Goal: Task Accomplishment & Management: Manage account settings

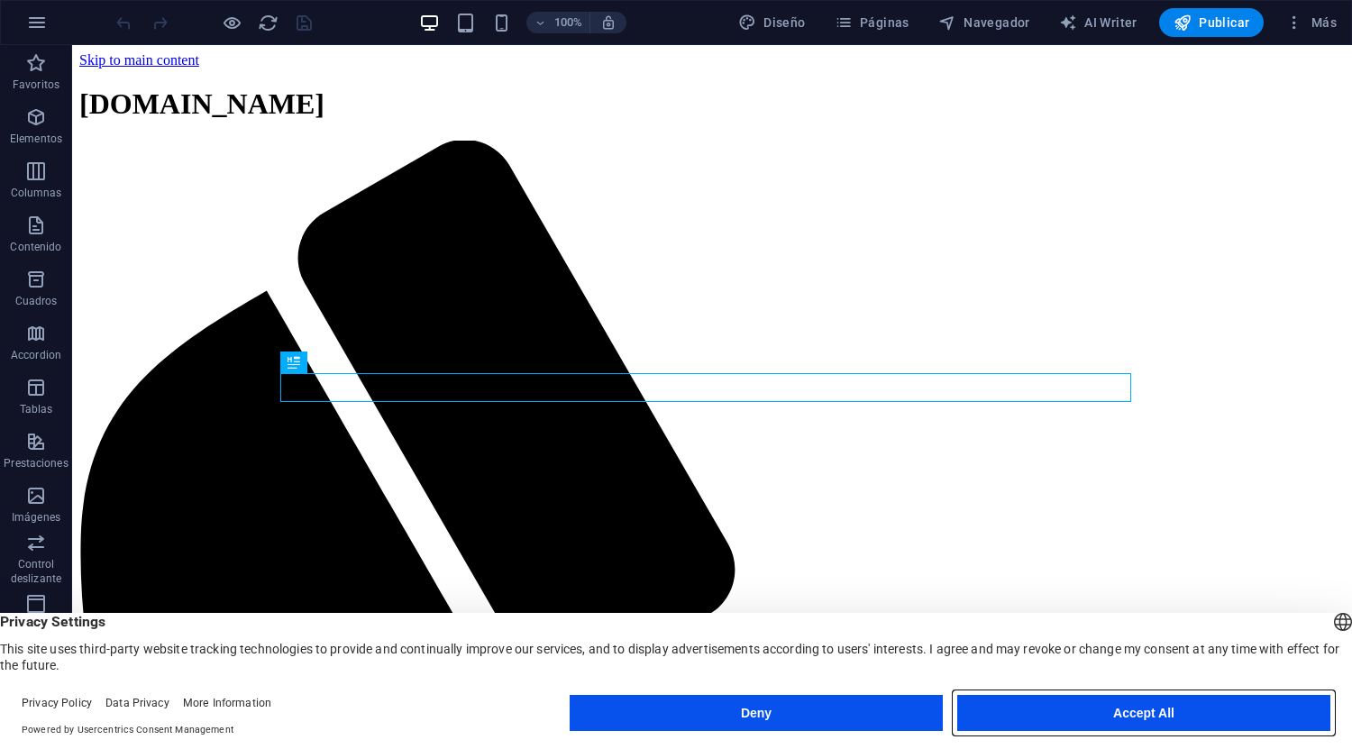
click at [1234, 714] on button "Accept All" at bounding box center [1143, 713] width 373 height 36
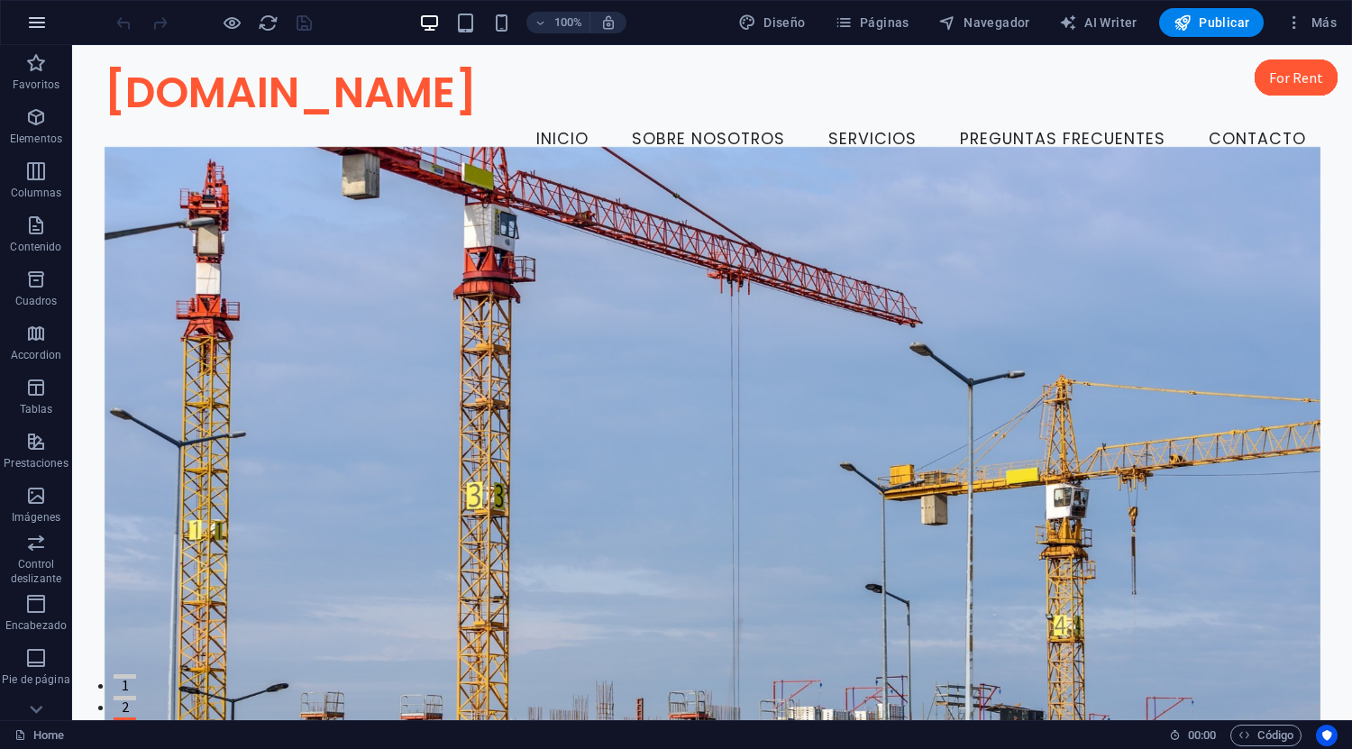
click at [40, 30] on icon "button" at bounding box center [37, 23] width 22 height 22
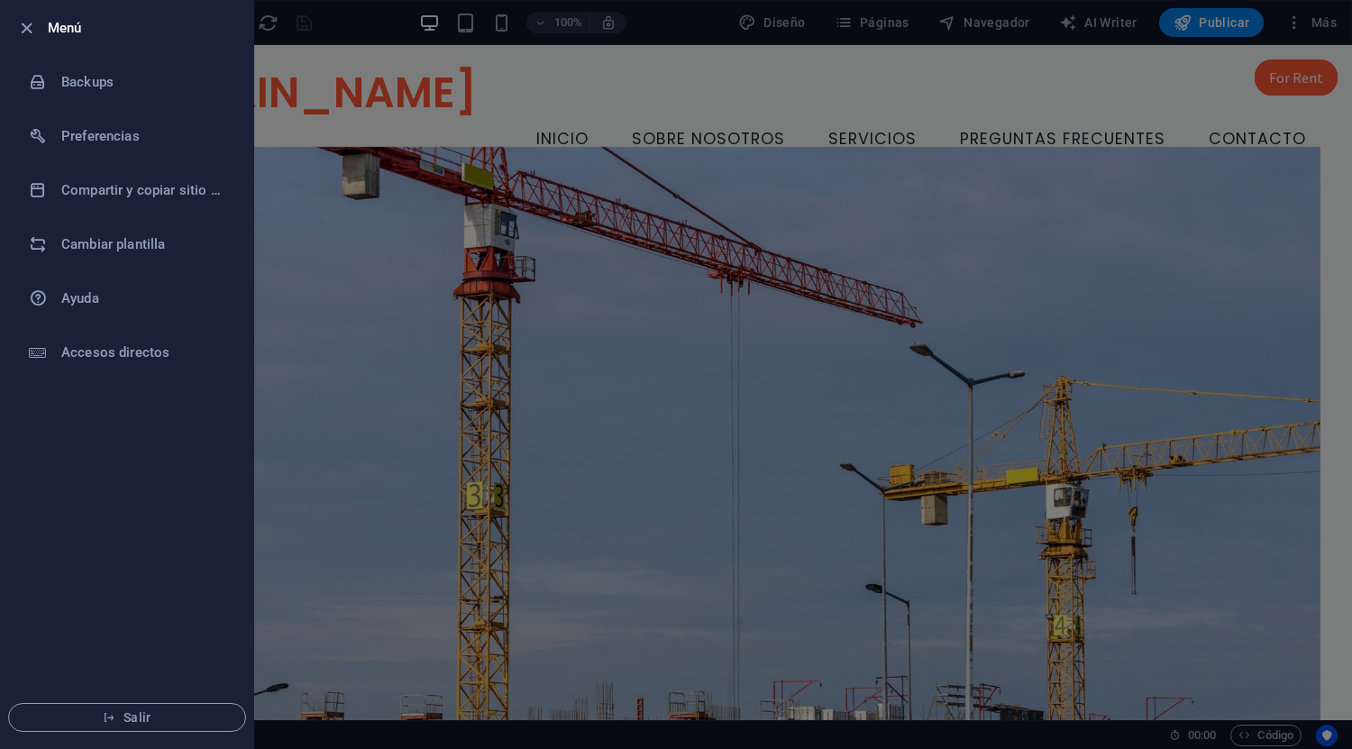
click at [1048, 273] on div at bounding box center [676, 374] width 1352 height 749
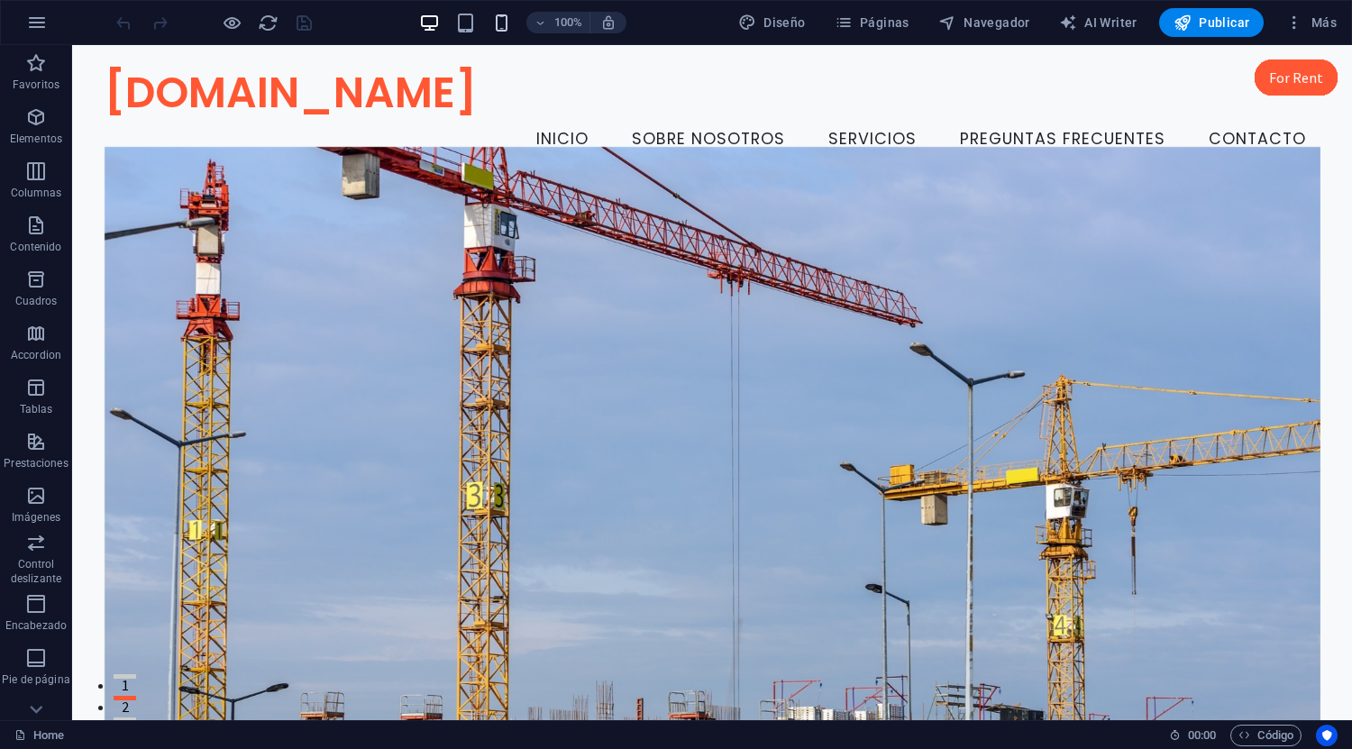
click at [503, 27] on icon "button" at bounding box center [501, 23] width 21 height 21
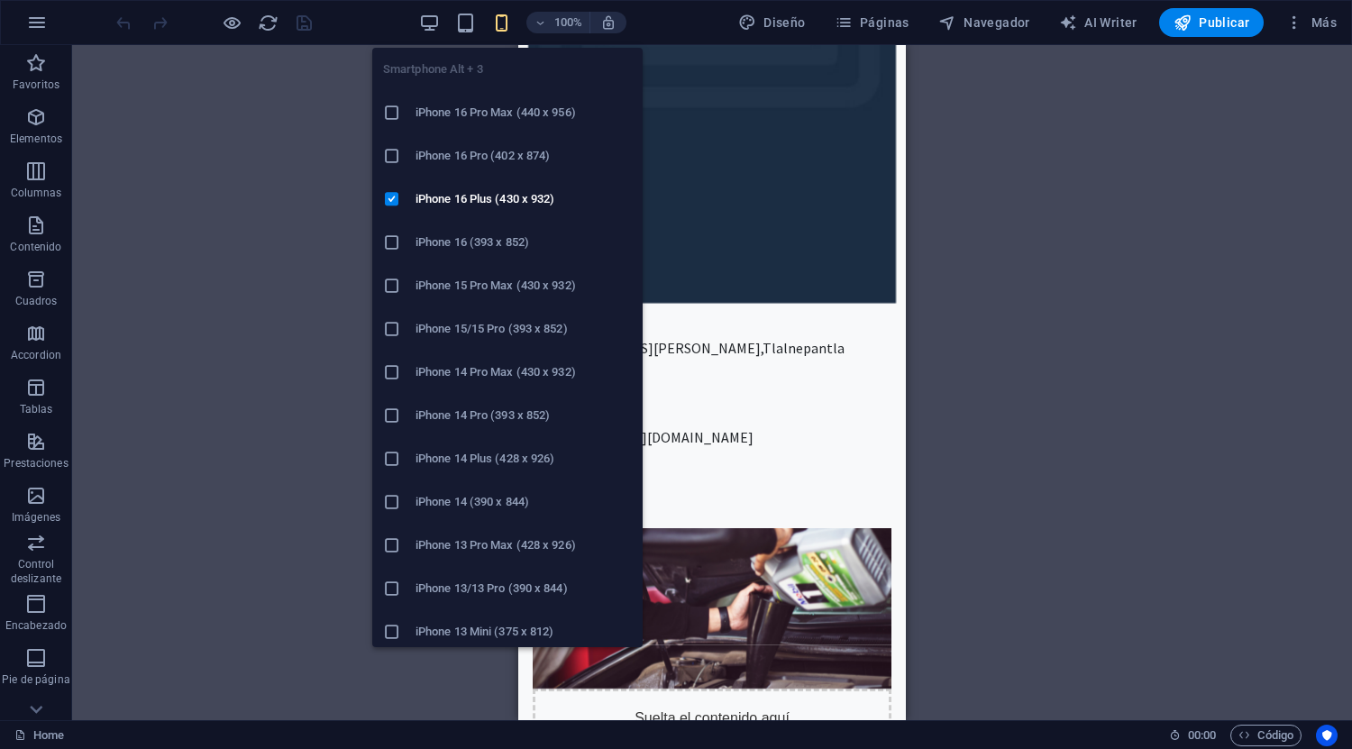
scroll to position [710, 0]
click at [1064, 395] on div "Arrastra aquí para reemplazar el contenido existente. Si quieres crear un eleme…" at bounding box center [712, 382] width 1280 height 675
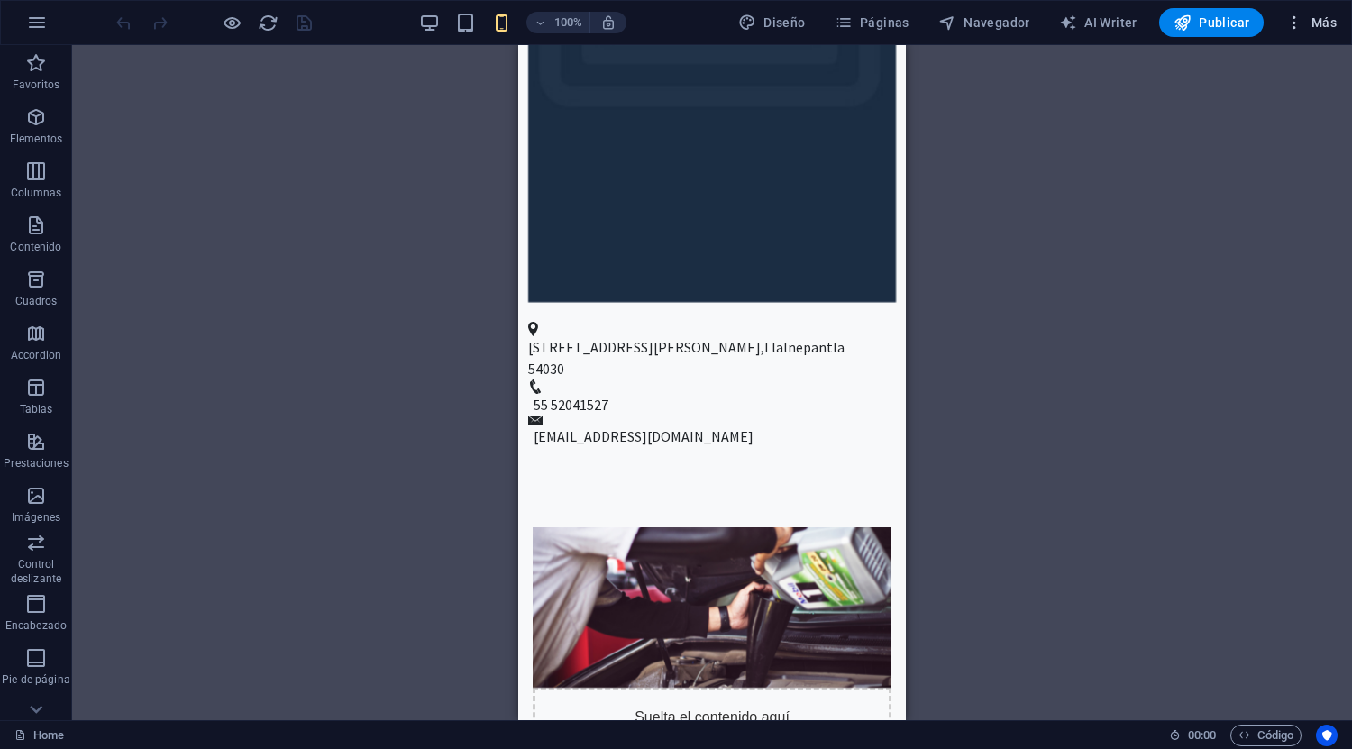
click at [1323, 21] on span "Más" at bounding box center [1310, 23] width 51 height 18
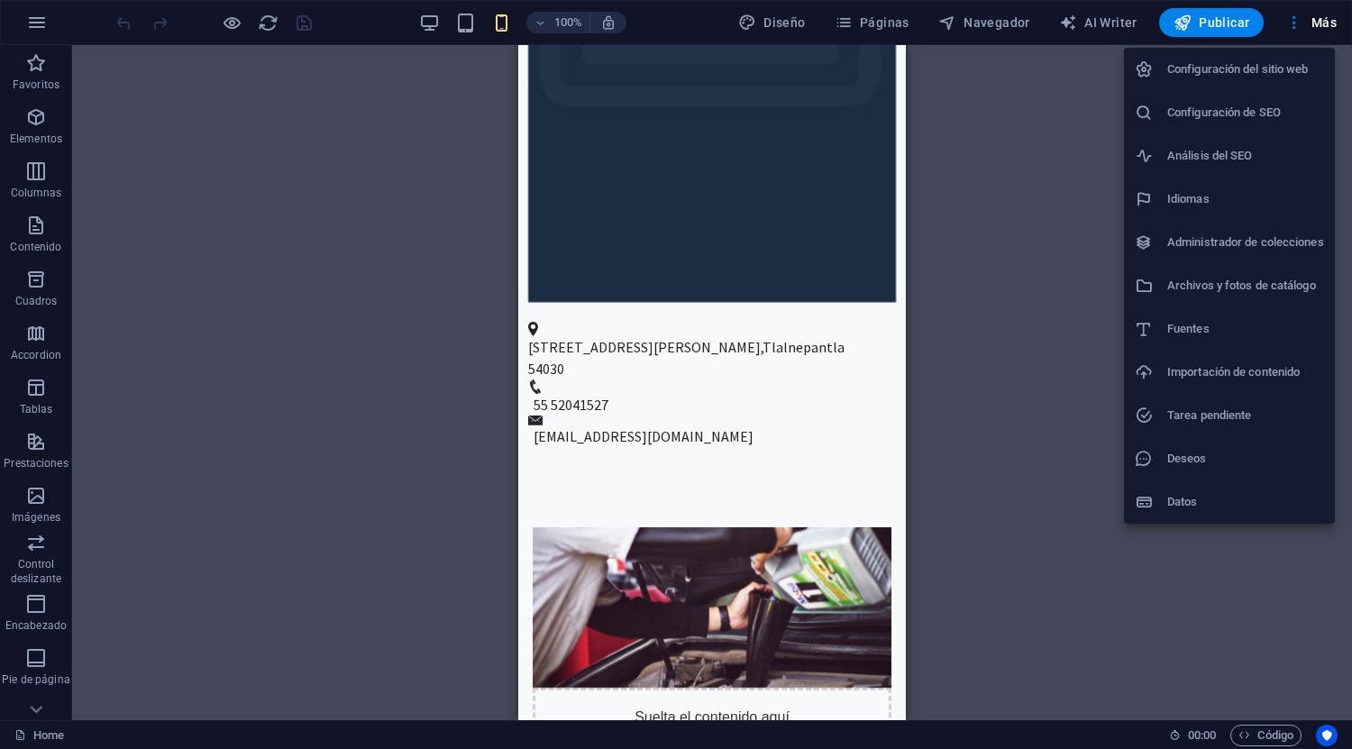
click at [1273, 645] on div at bounding box center [676, 374] width 1352 height 749
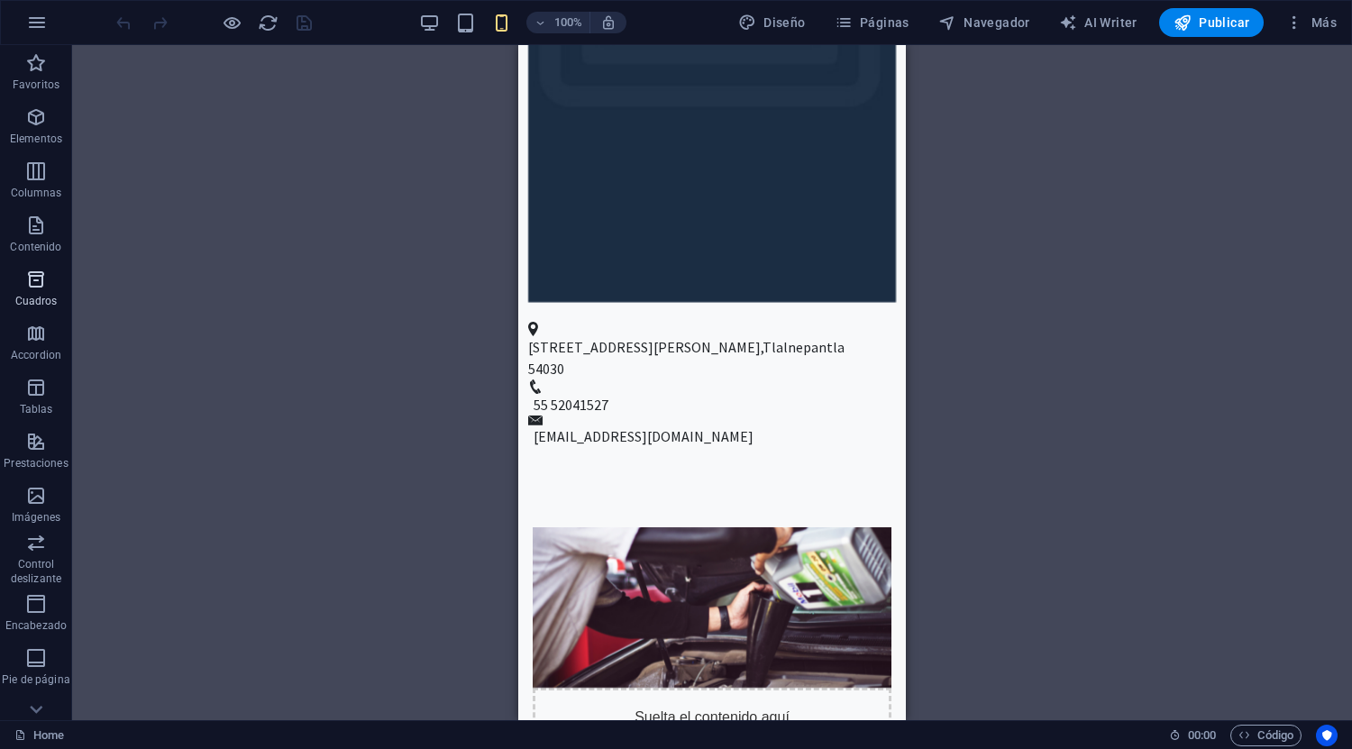
click at [28, 276] on icon "button" at bounding box center [36, 280] width 22 height 22
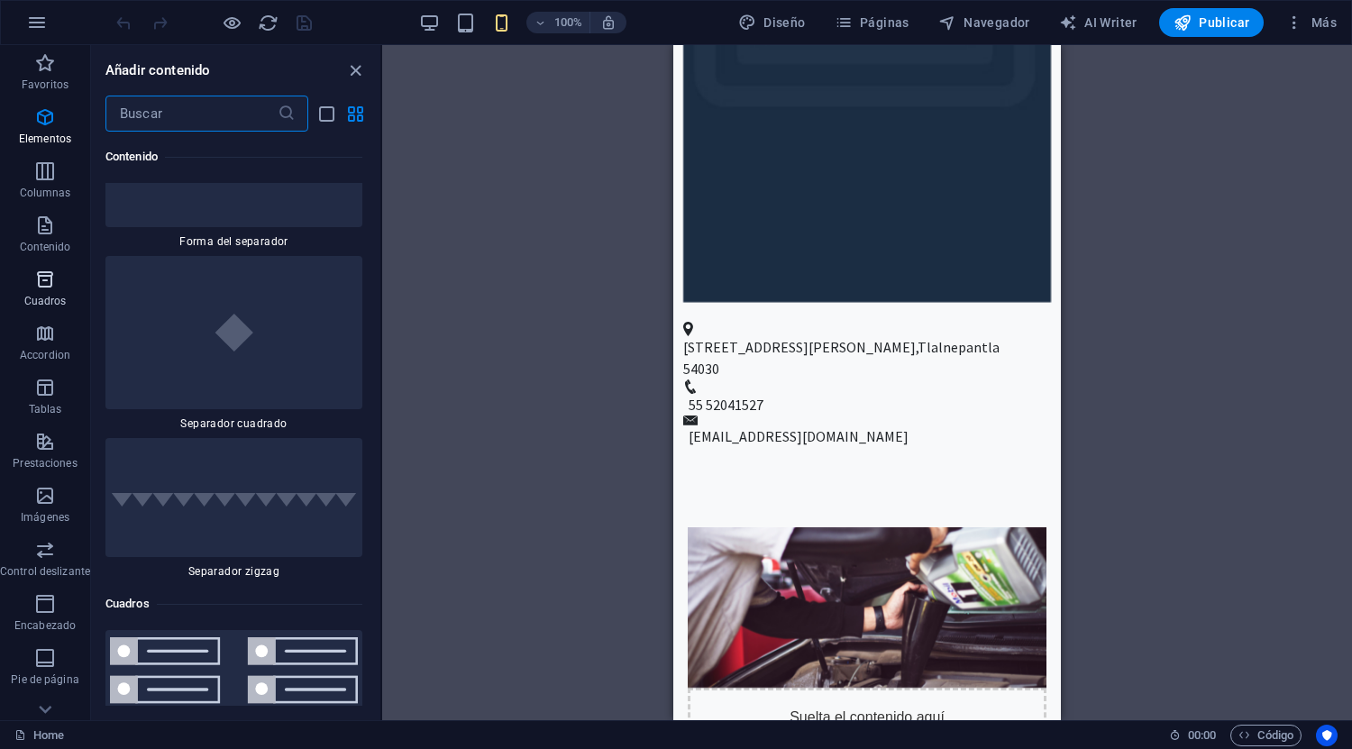
scroll to position [9309, 0]
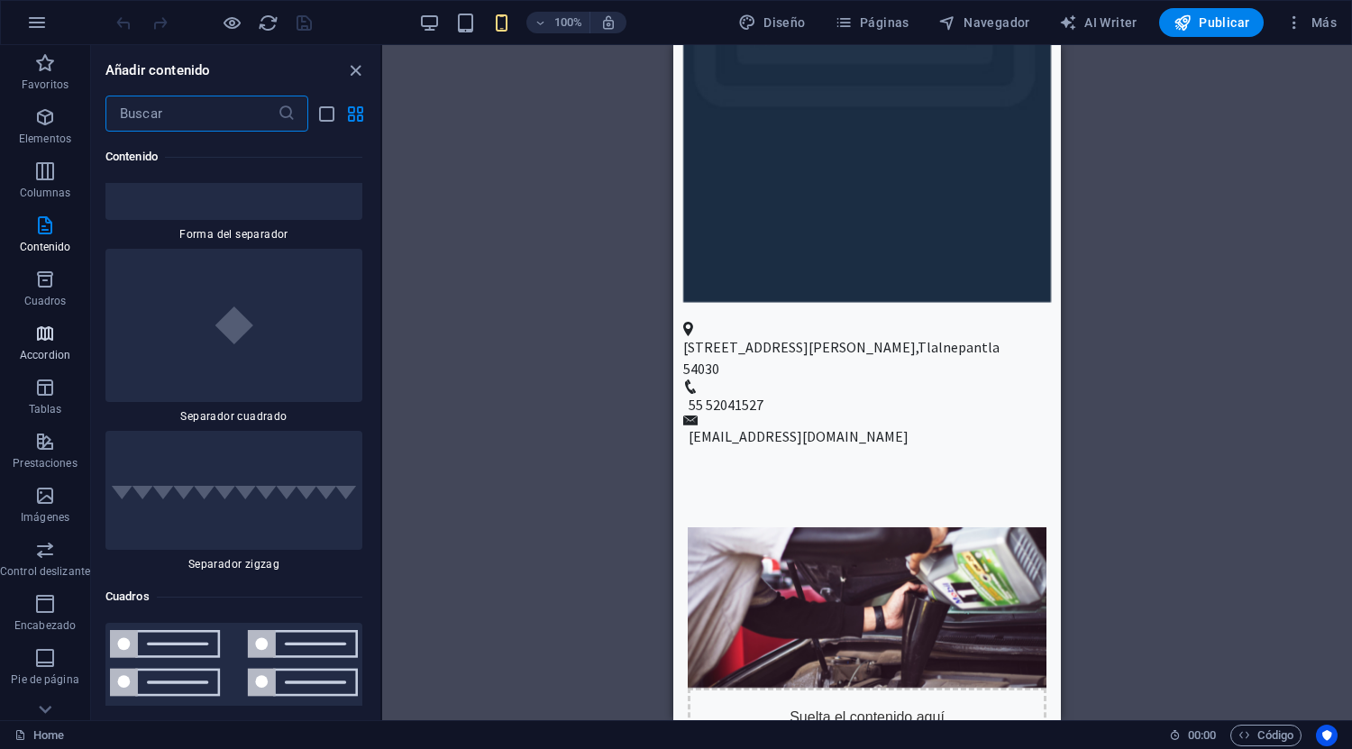
click at [33, 333] on span "Accordion" at bounding box center [45, 344] width 90 height 43
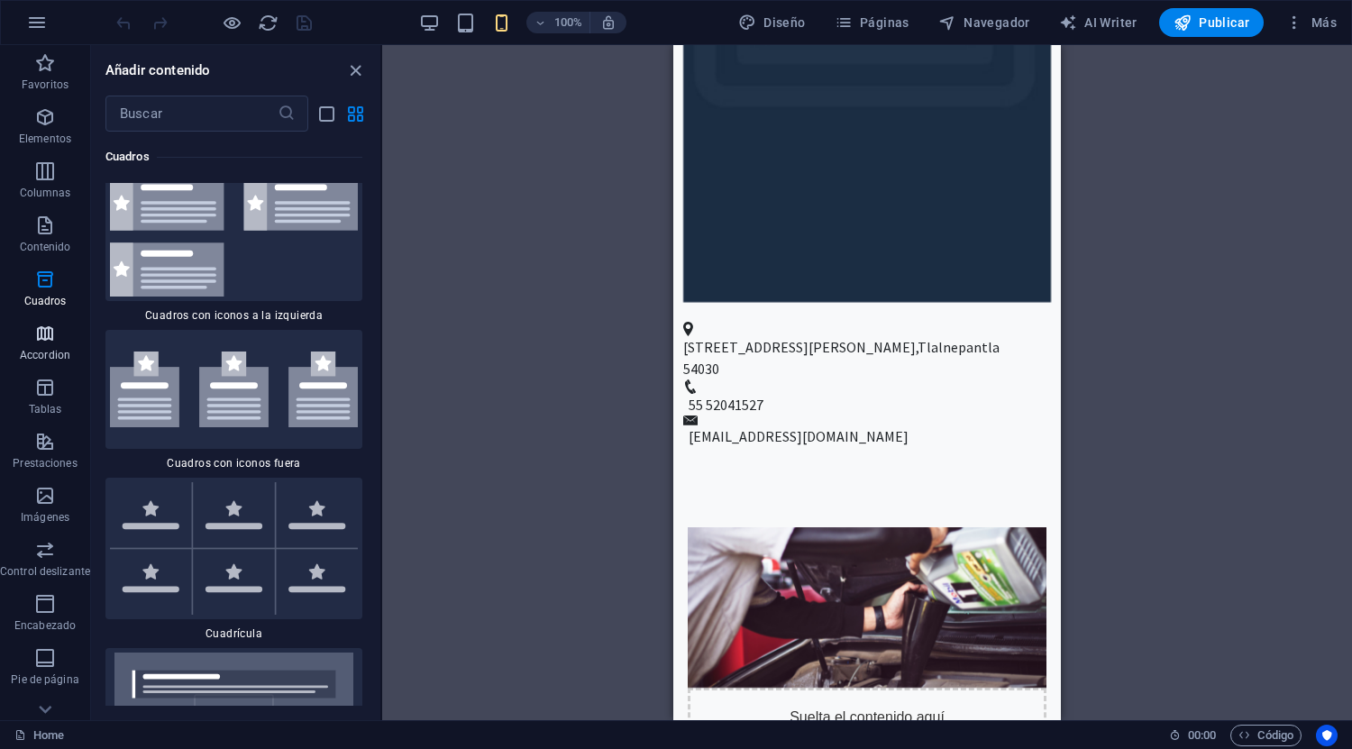
scroll to position [11085, 0]
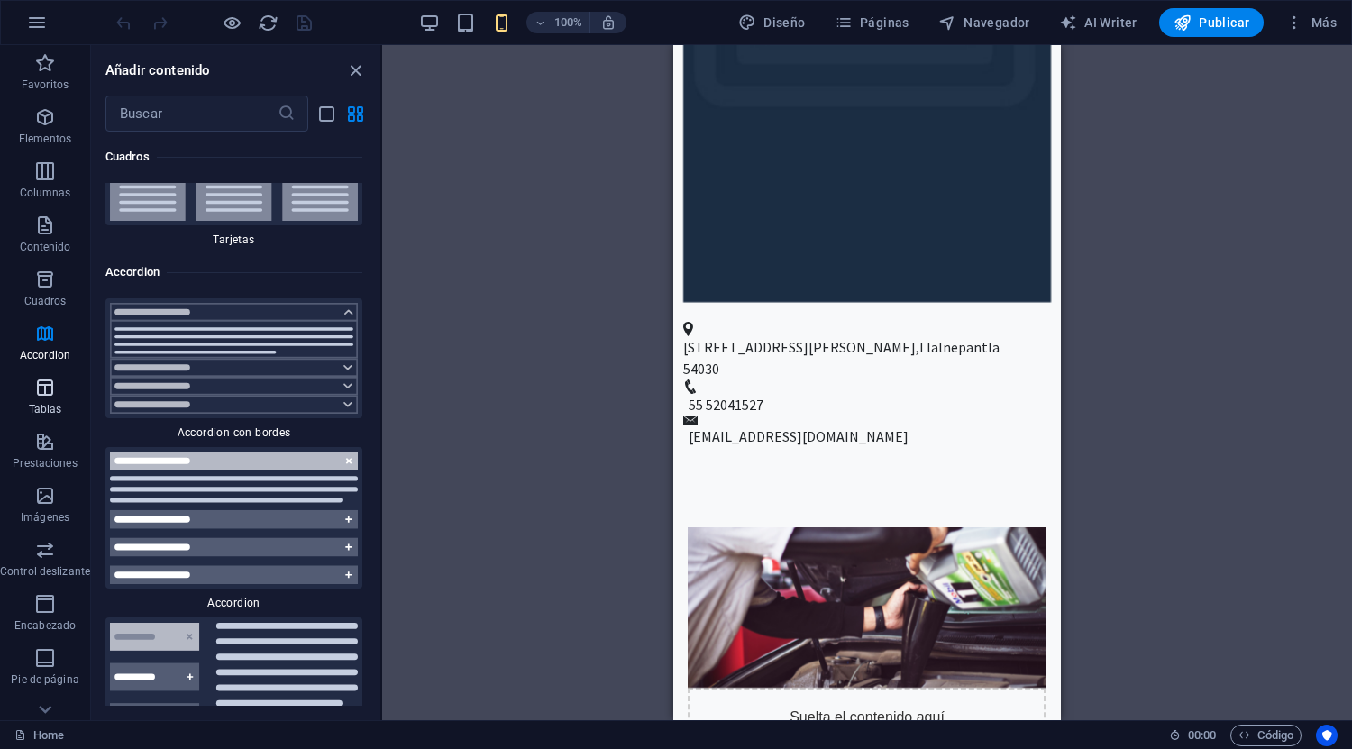
click at [42, 387] on icon "button" at bounding box center [45, 388] width 22 height 22
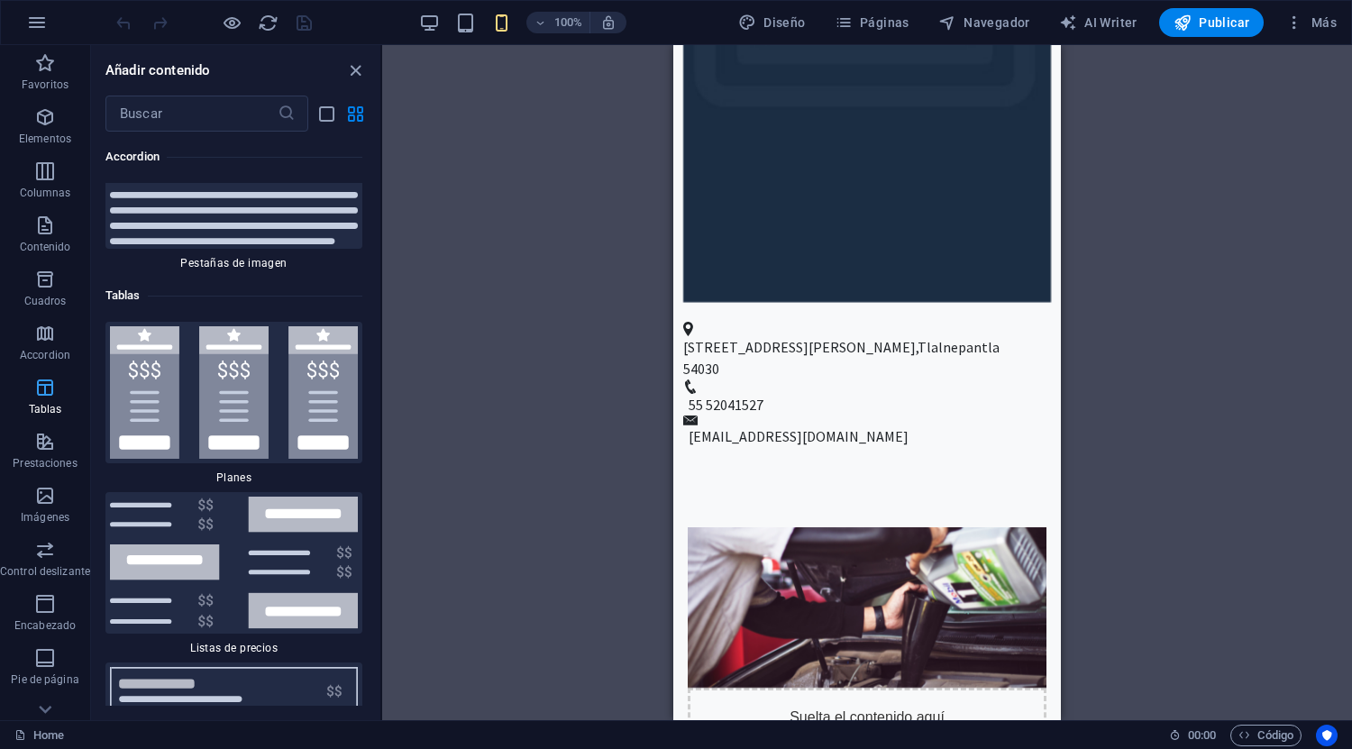
scroll to position [12063, 0]
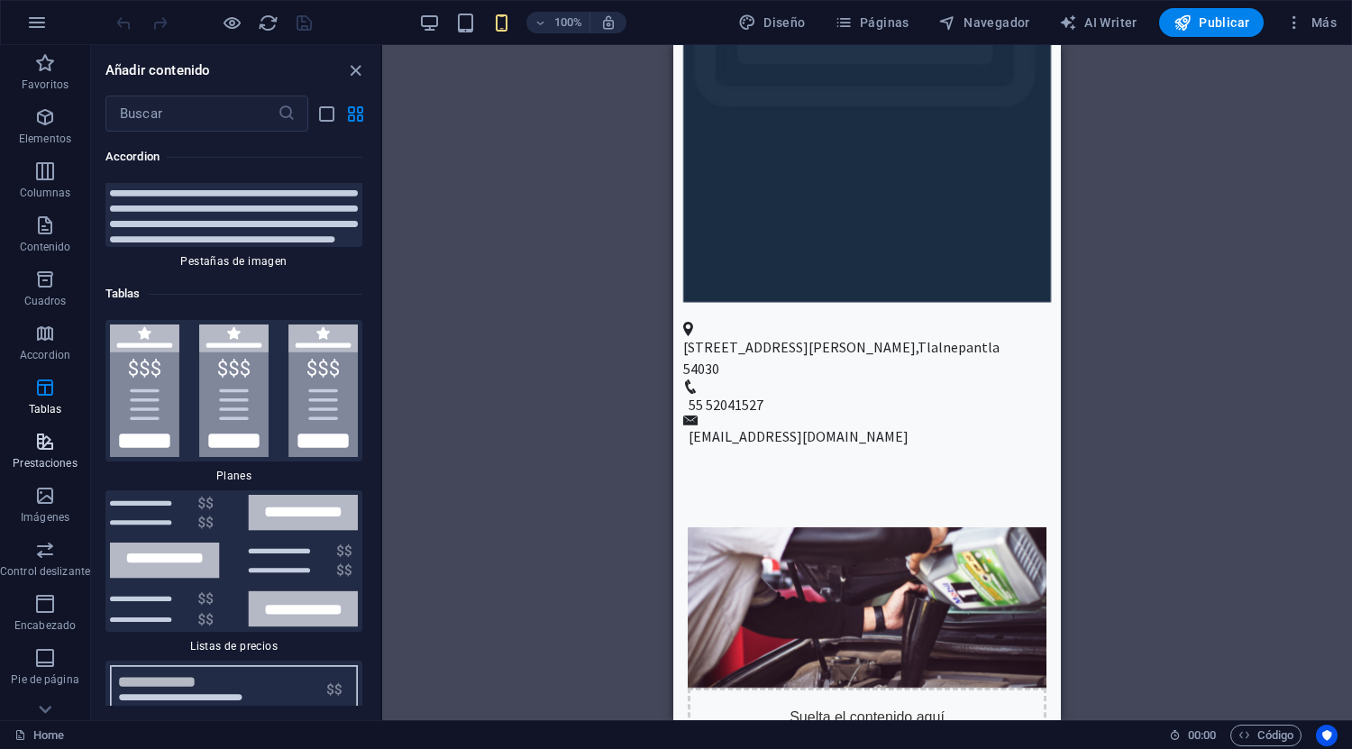
click at [35, 433] on icon "button" at bounding box center [45, 442] width 22 height 22
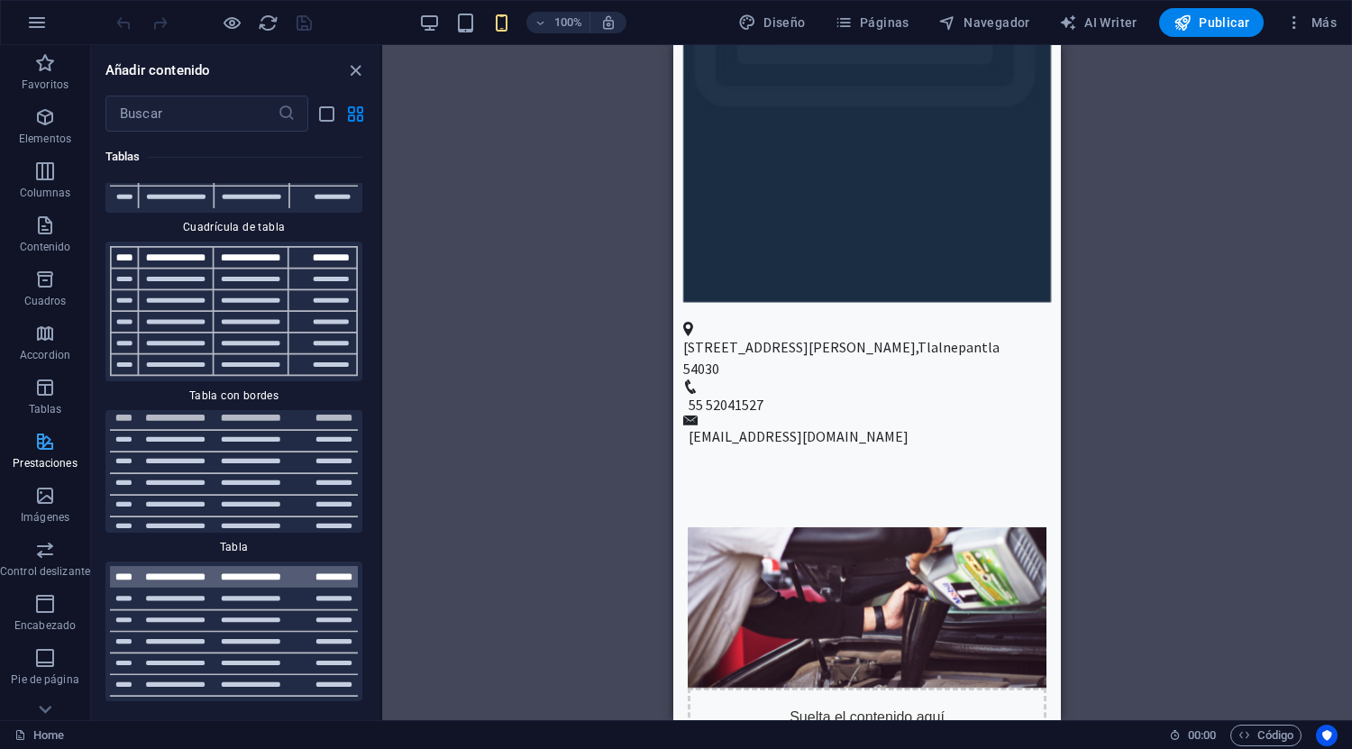
scroll to position [13572, 0]
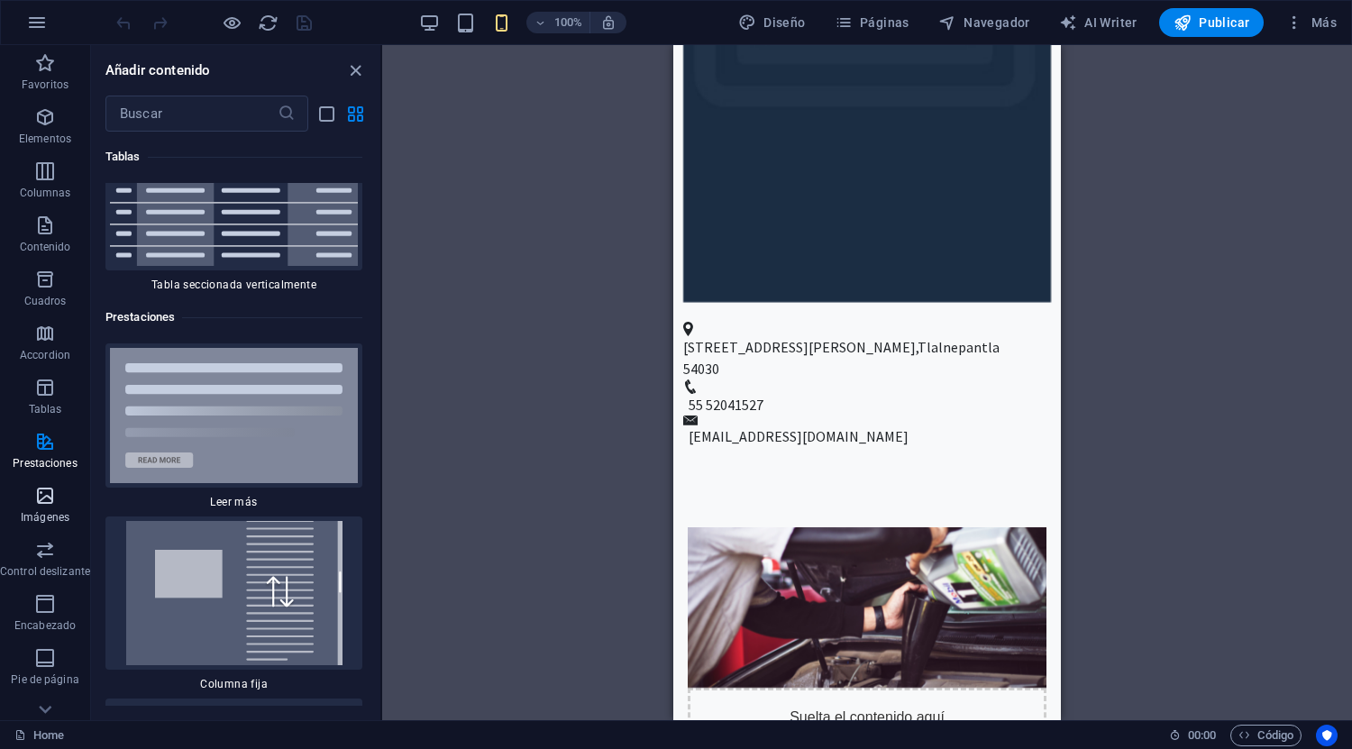
click at [36, 490] on icon "button" at bounding box center [45, 496] width 22 height 22
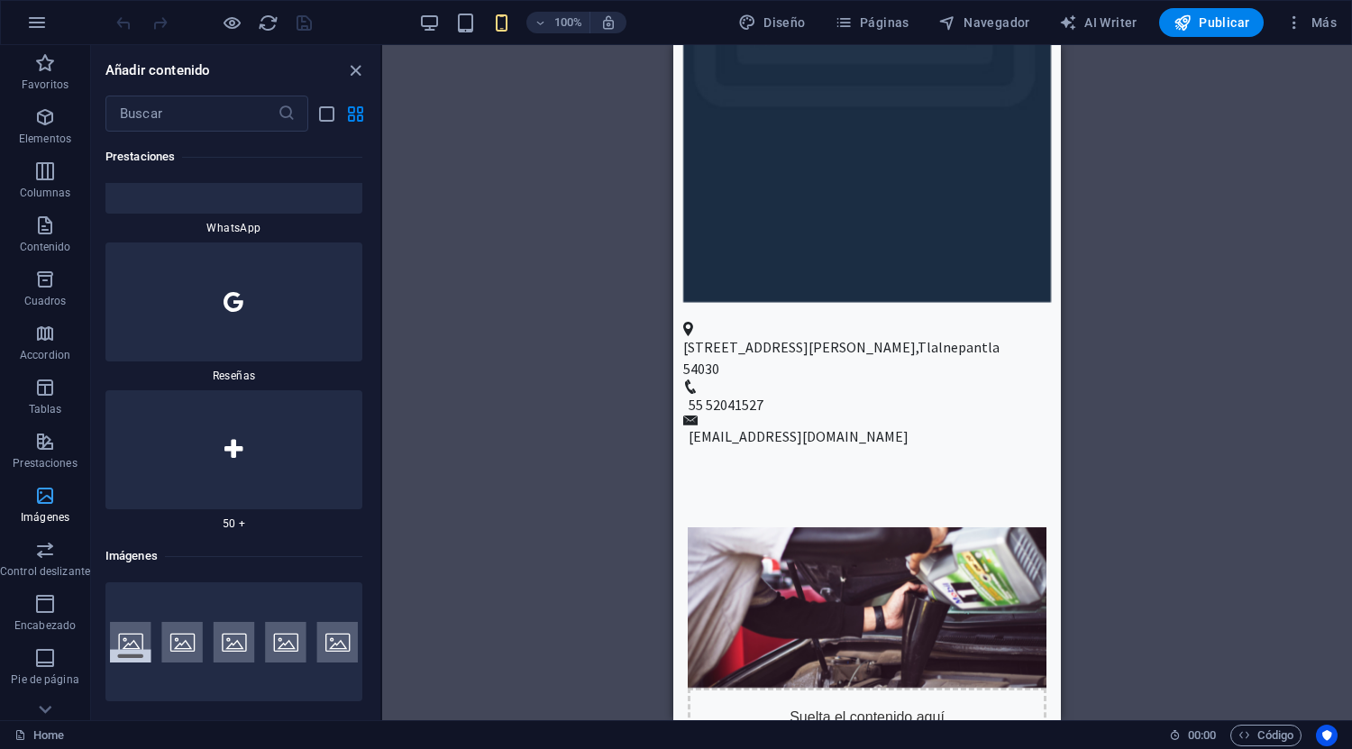
scroll to position [17874, 0]
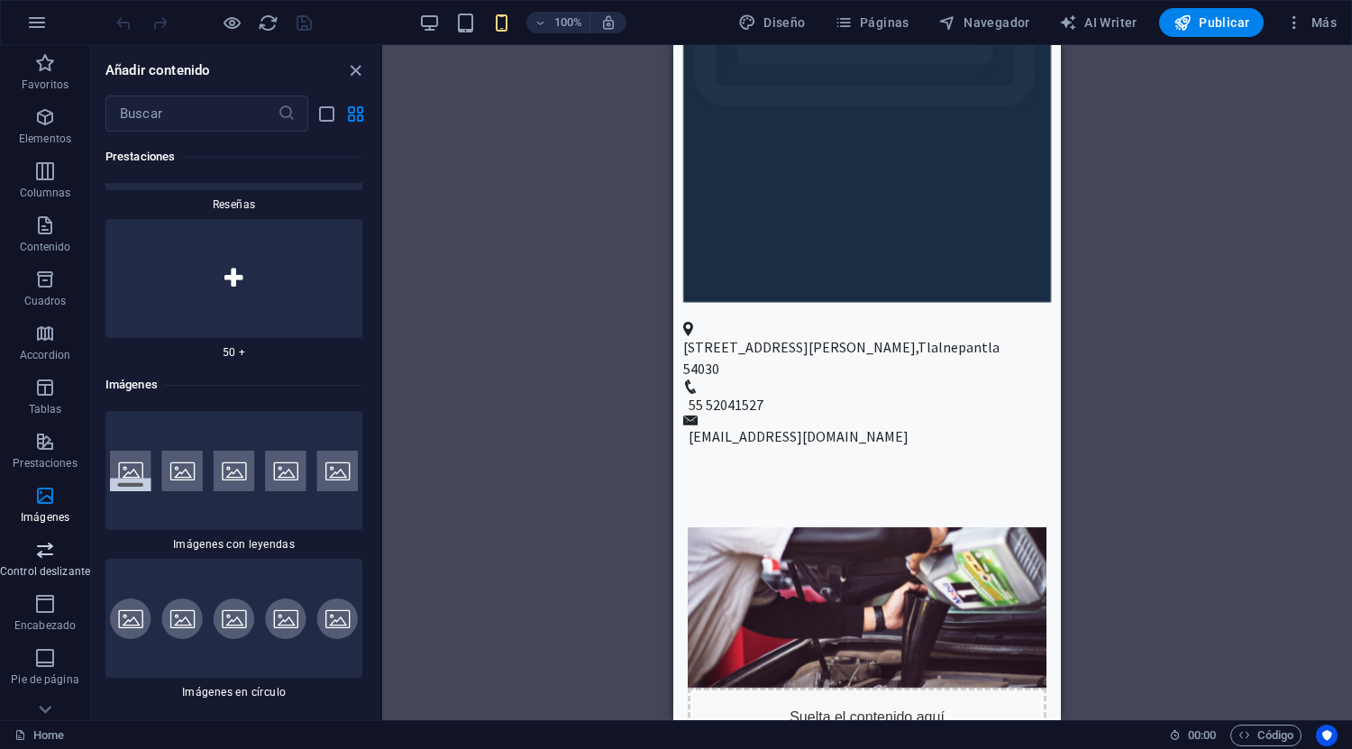
click at [36, 553] on icon "button" at bounding box center [45, 550] width 22 height 22
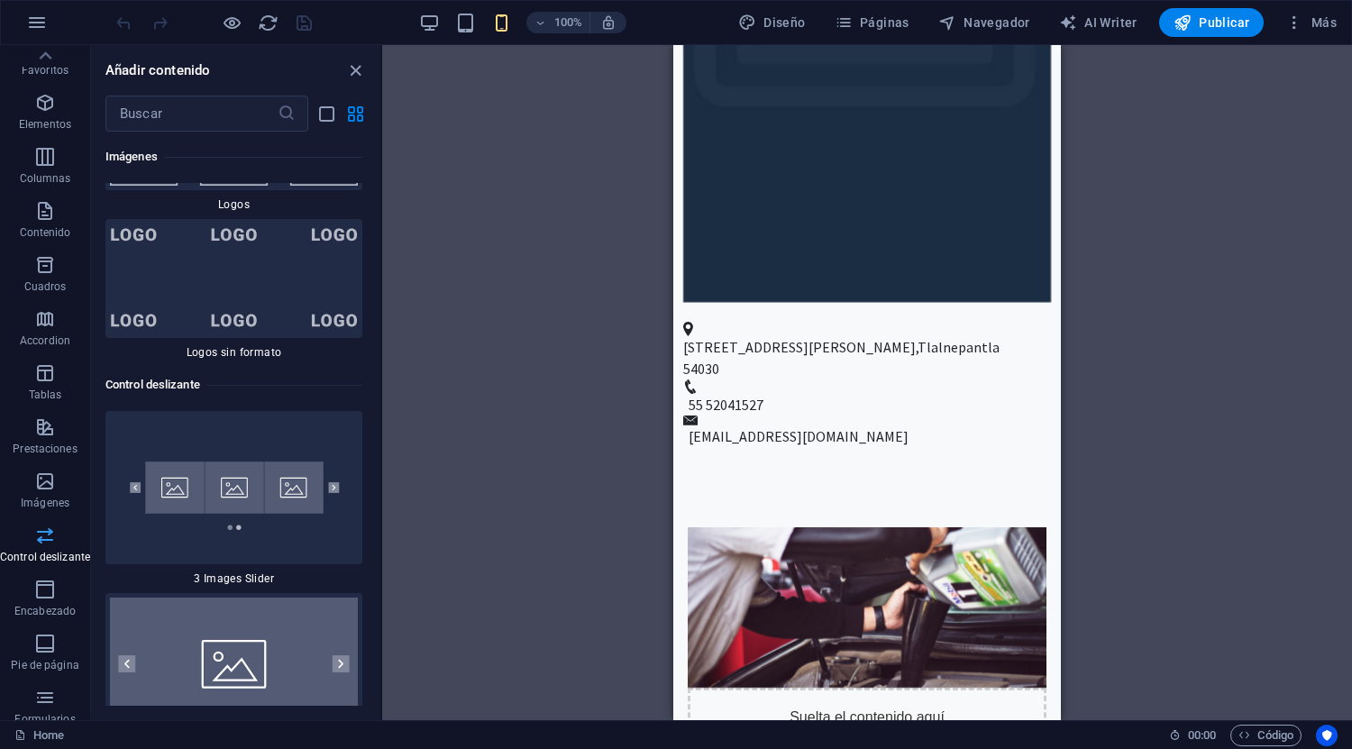
scroll to position [0, 0]
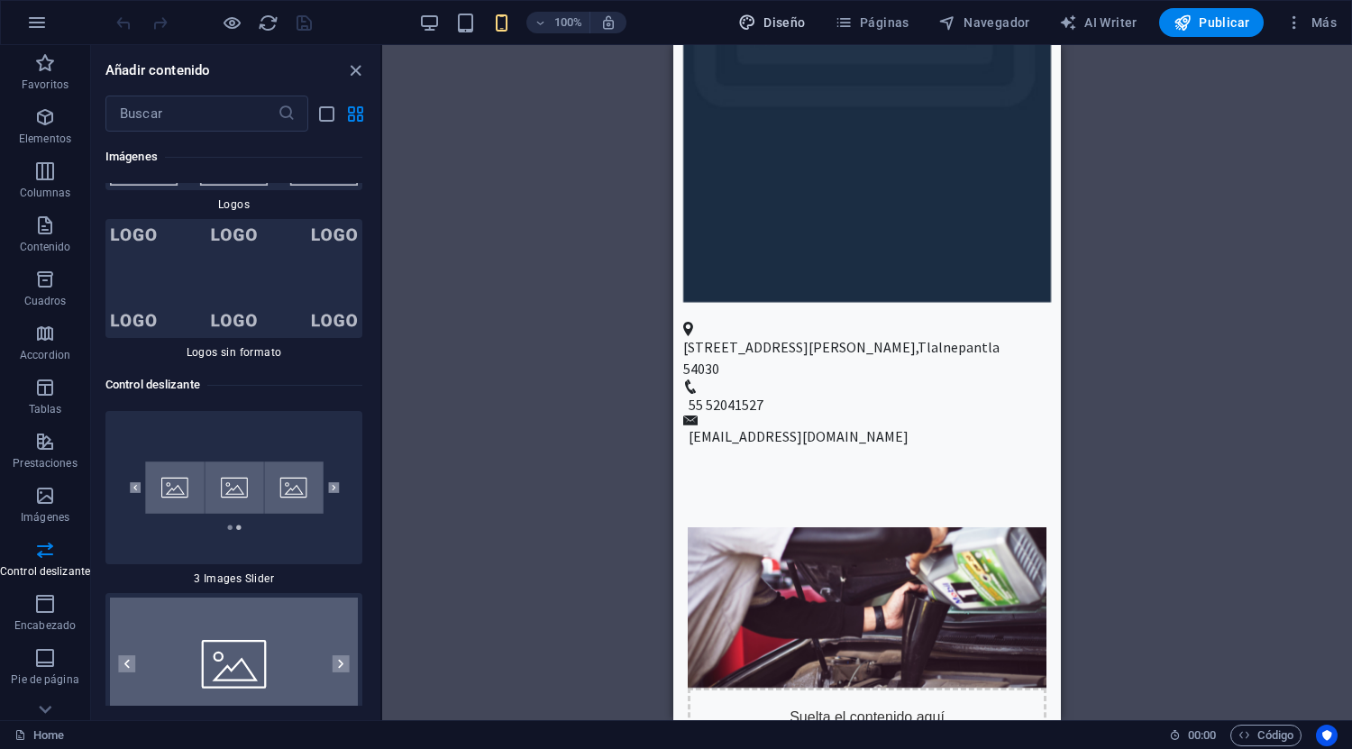
click at [795, 23] on span "Diseño" at bounding box center [772, 23] width 68 height 18
select select "px"
select select "200"
select select "px"
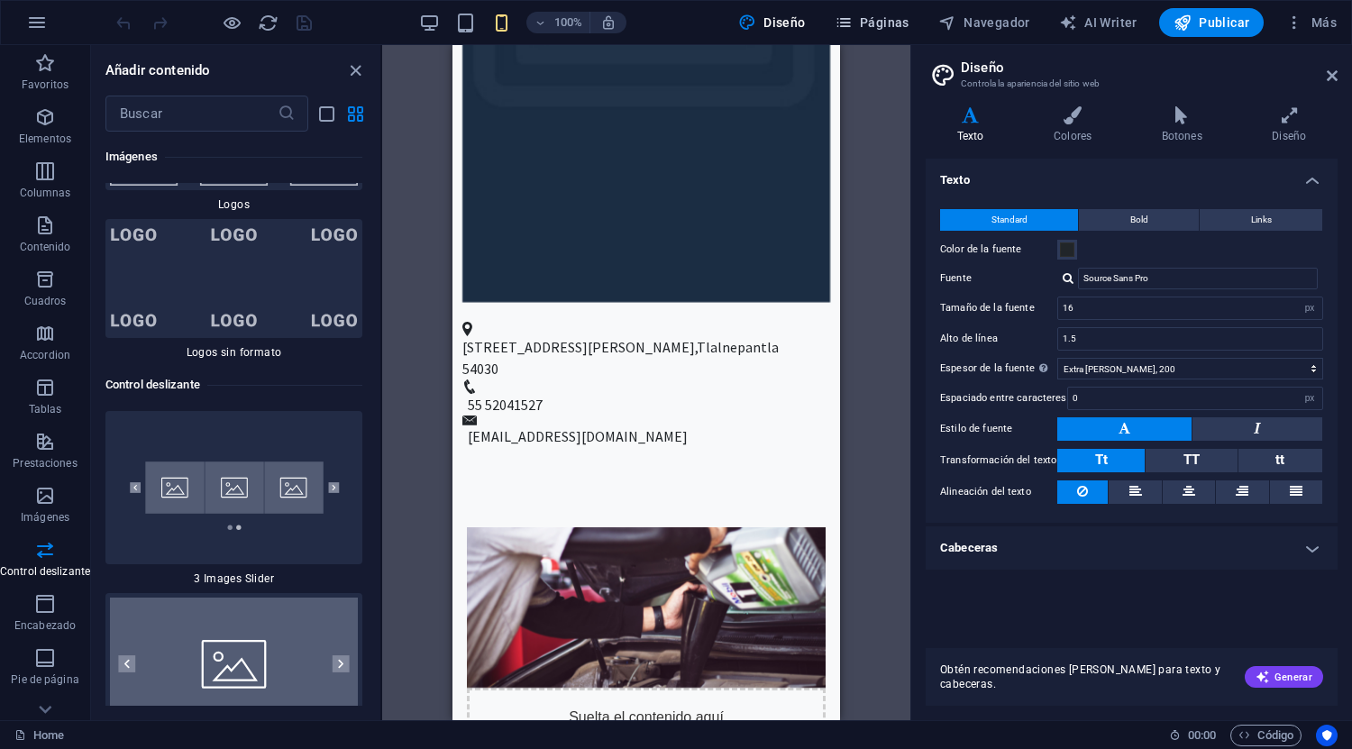
click at [879, 23] on span "Páginas" at bounding box center [871, 23] width 75 height 18
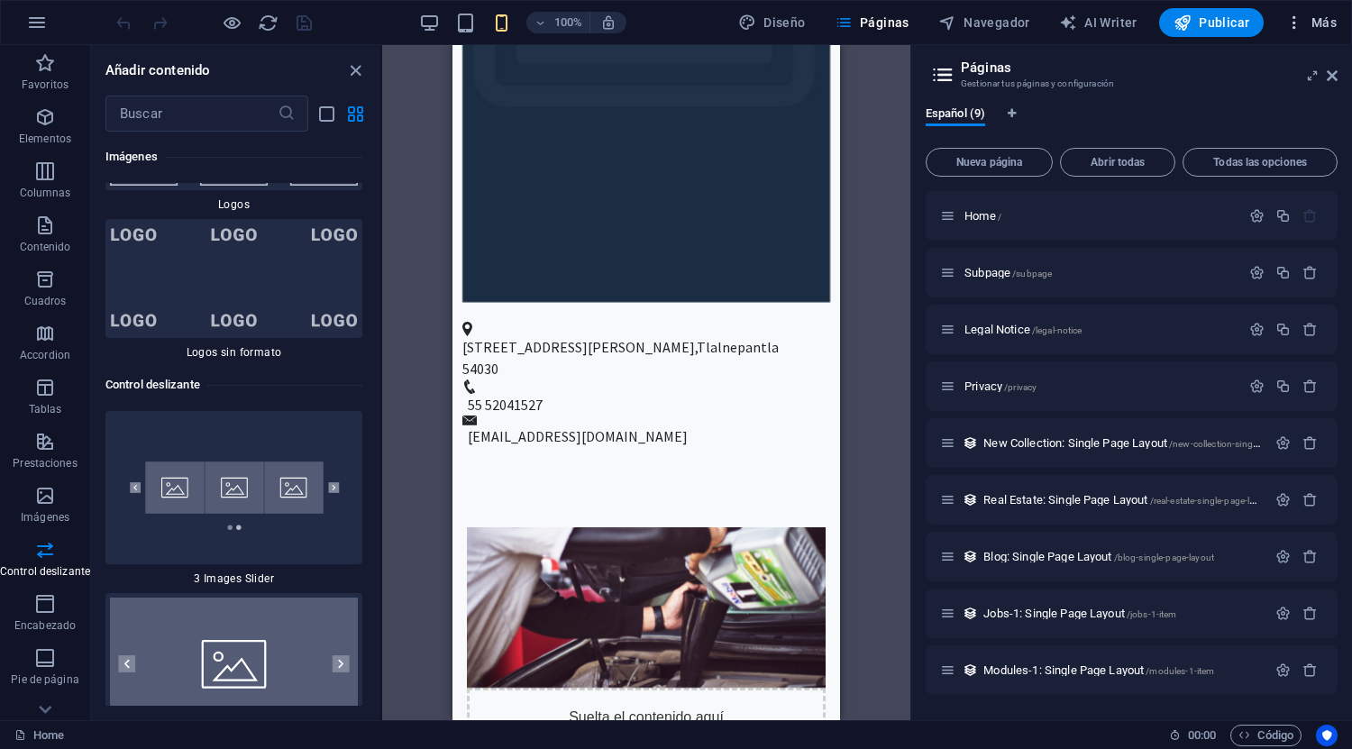
click at [1307, 23] on span "Más" at bounding box center [1310, 23] width 51 height 18
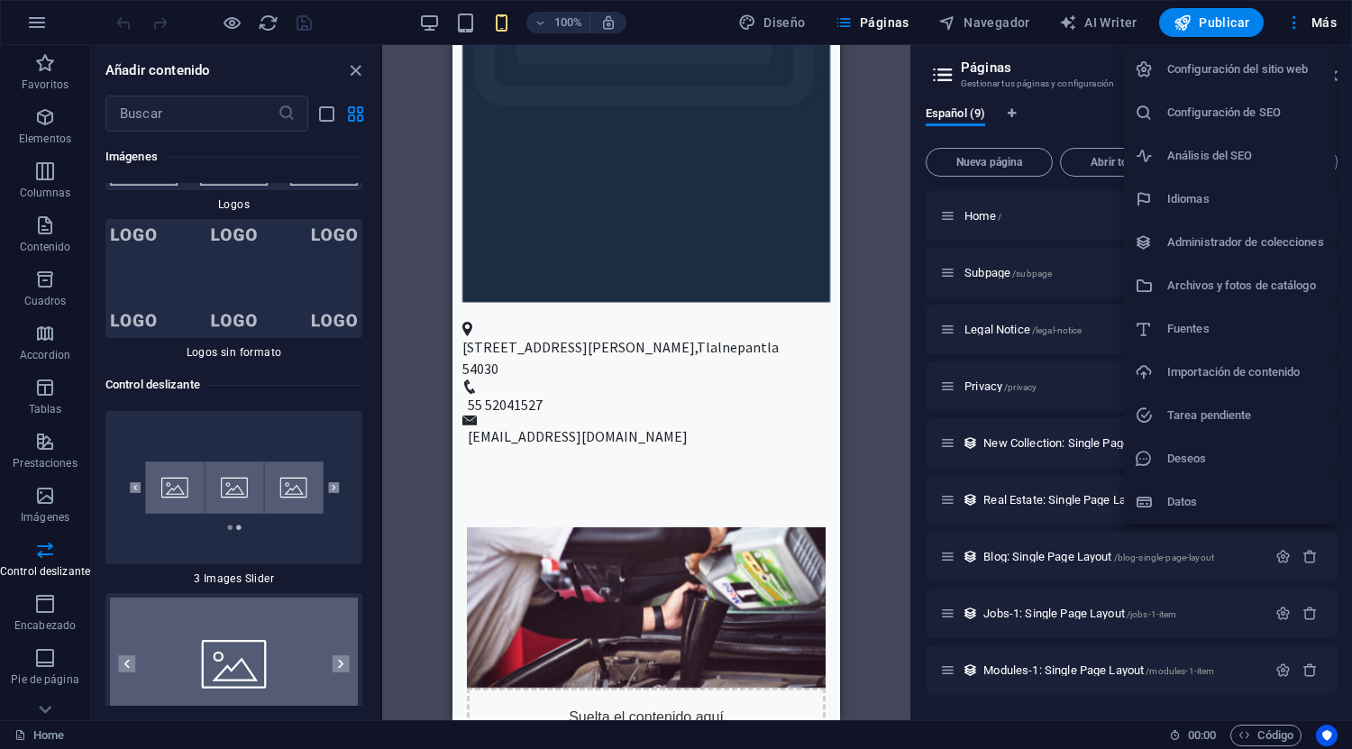
click at [1271, 56] on li "Configuración del sitio web" at bounding box center [1229, 69] width 211 height 43
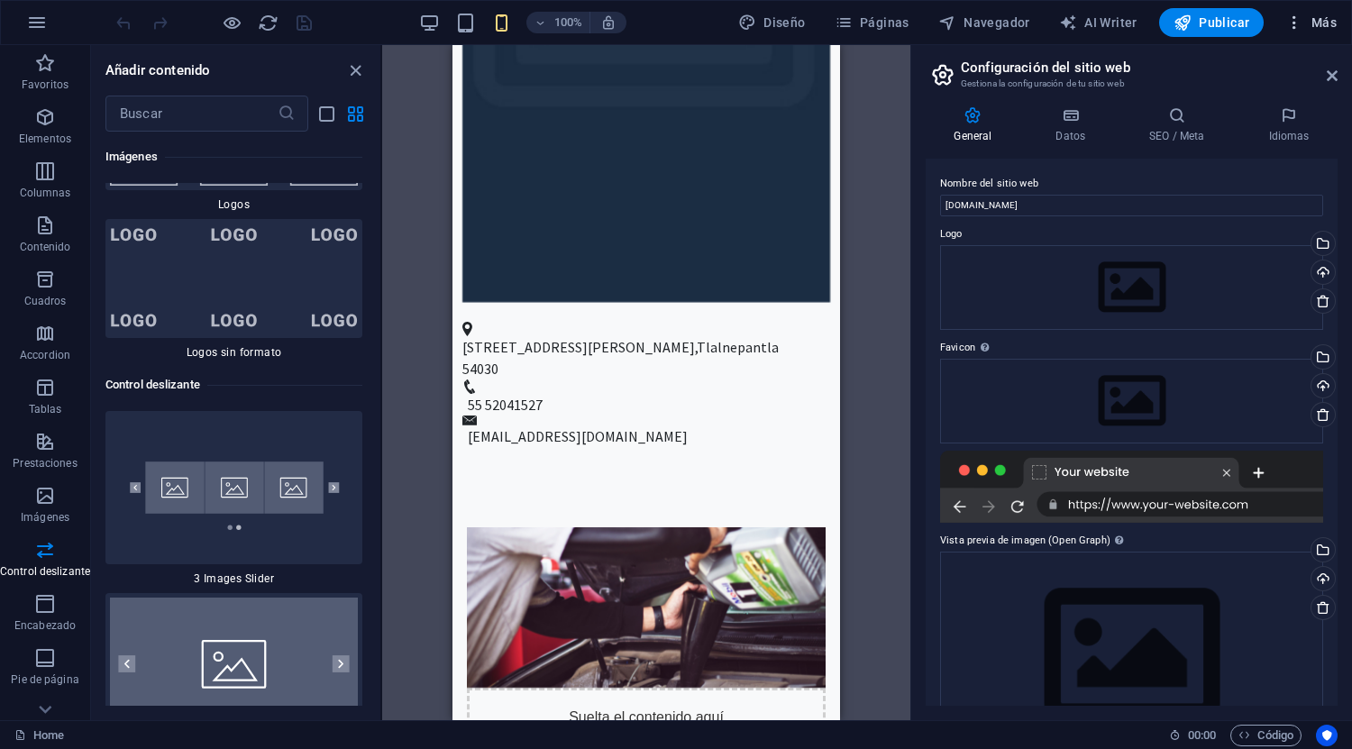
click at [1300, 23] on icon "button" at bounding box center [1294, 23] width 18 height 18
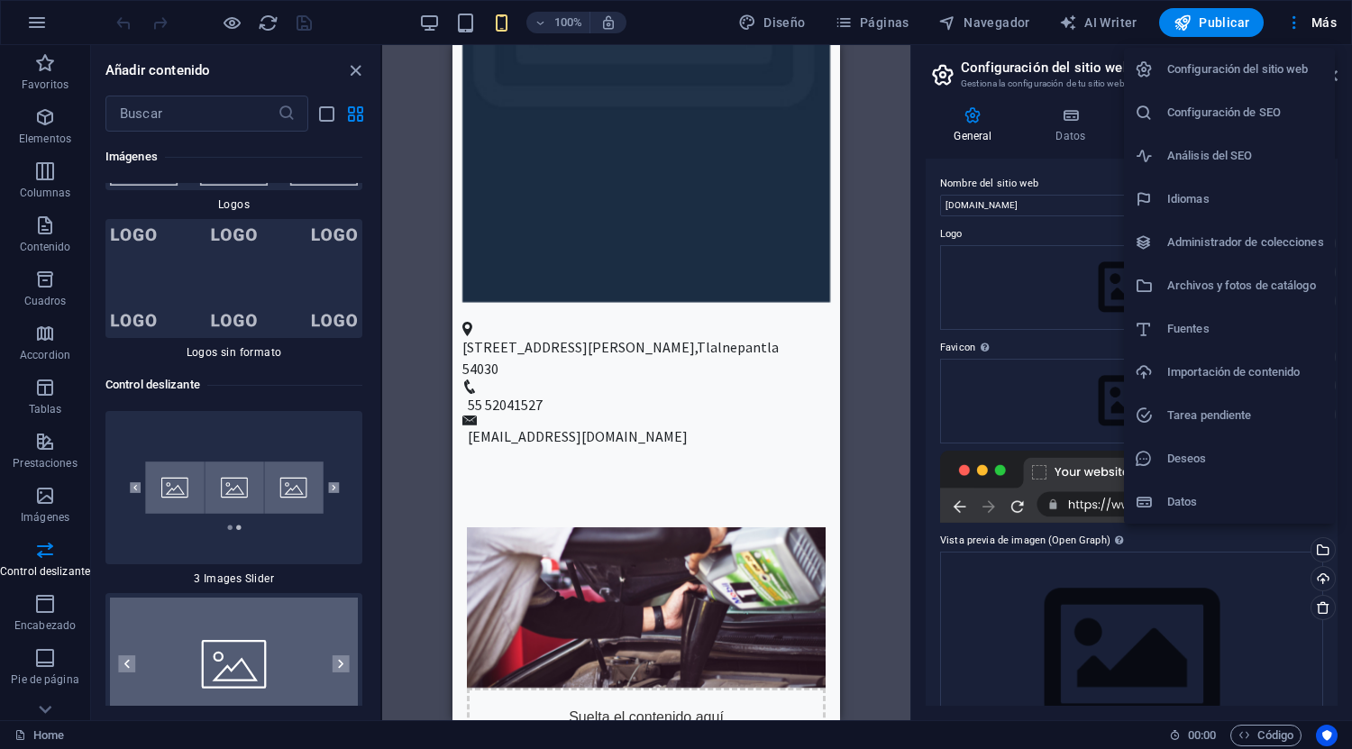
click at [1179, 501] on h6 "Datos" at bounding box center [1245, 502] width 157 height 22
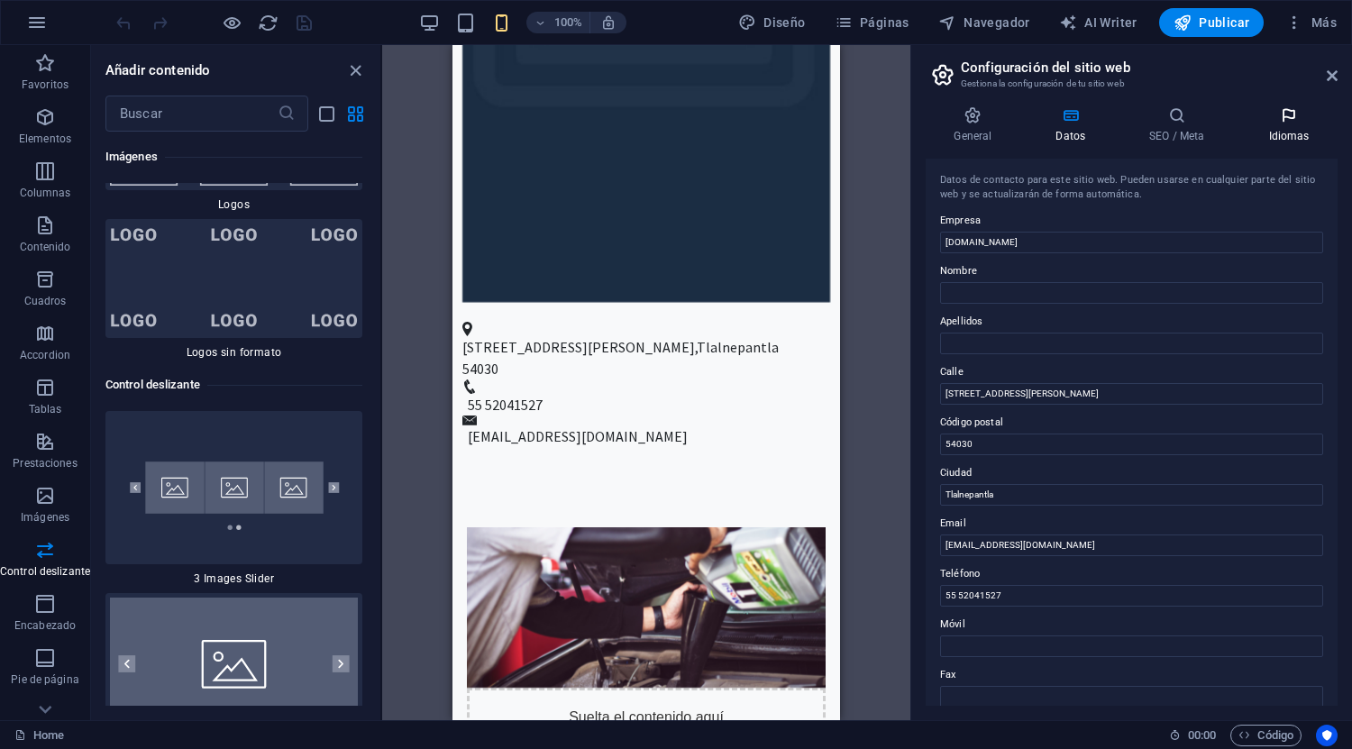
click at [1289, 133] on h4 "Idiomas" at bounding box center [1288, 125] width 97 height 38
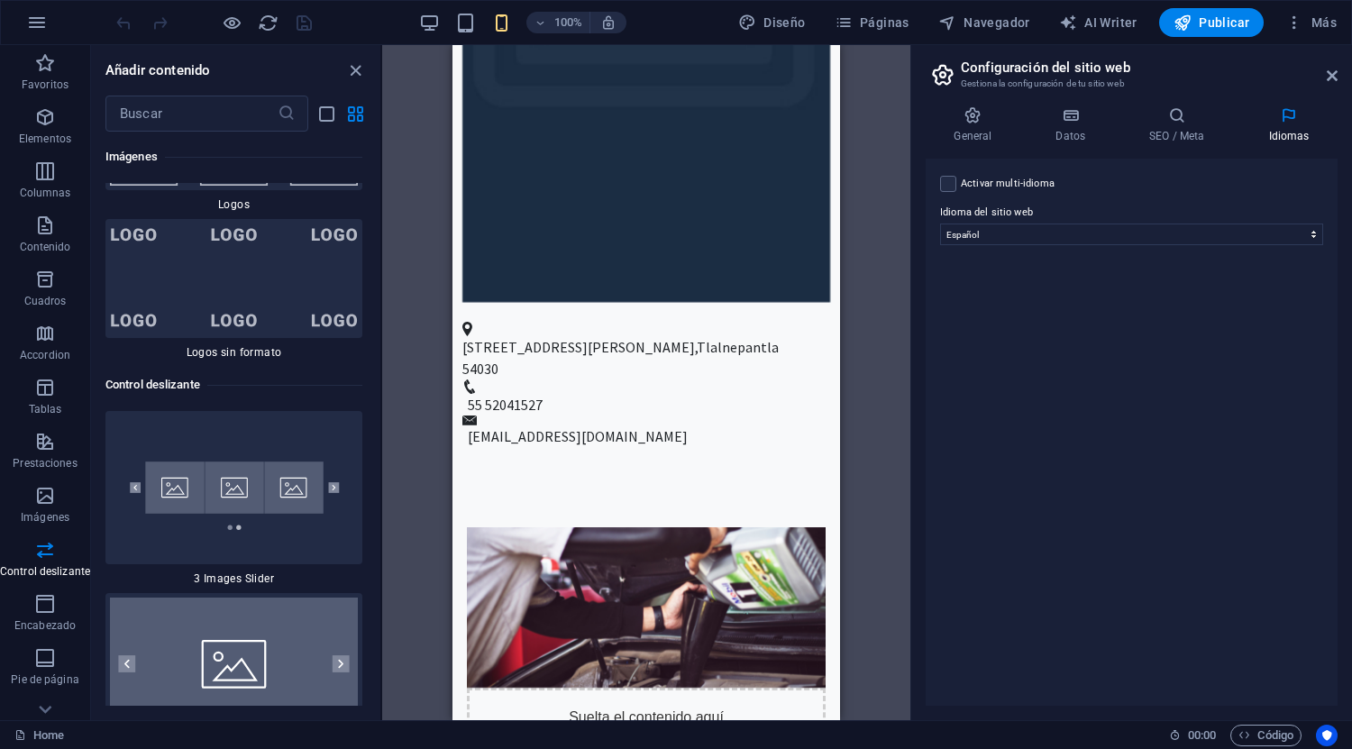
click at [1167, 113] on icon at bounding box center [1177, 115] width 112 height 18
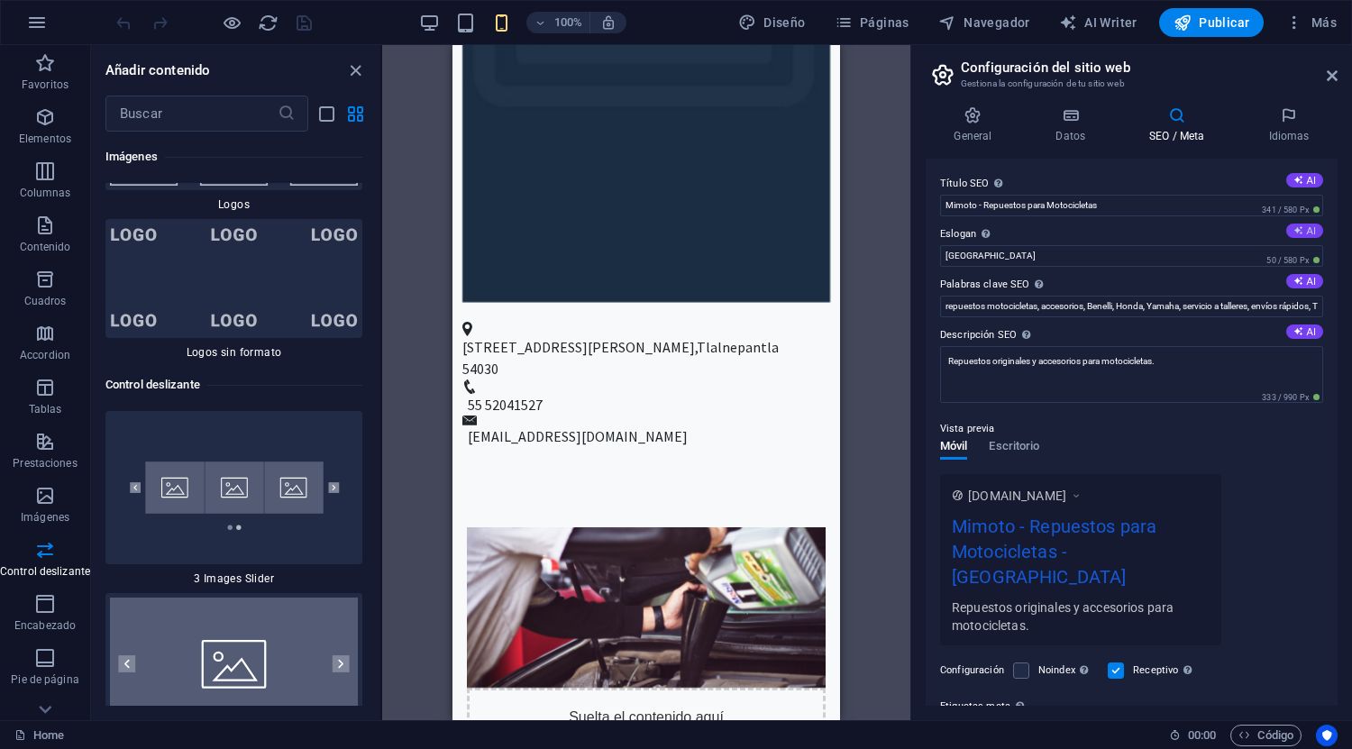
click at [1311, 226] on button "AI" at bounding box center [1304, 230] width 37 height 14
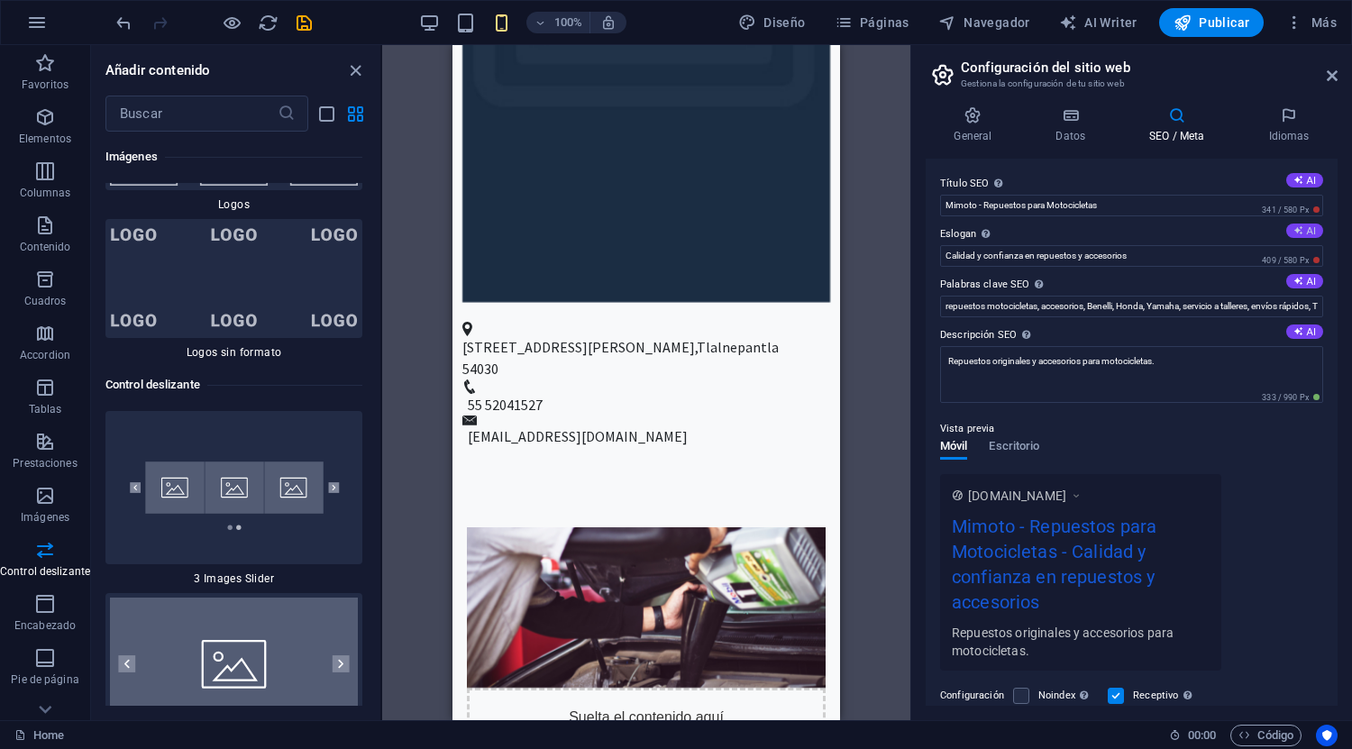
click at [1307, 231] on button "AI" at bounding box center [1304, 230] width 37 height 14
click at [1302, 250] on input "Repuestos originales y envíos seguros en México" at bounding box center [1131, 256] width 383 height 22
click at [1307, 231] on button "AI" at bounding box center [1304, 230] width 37 height 14
click at [1308, 231] on button "AI" at bounding box center [1304, 230] width 37 height 14
type input "Repuestos y accesorios para tus aventuras en moto."
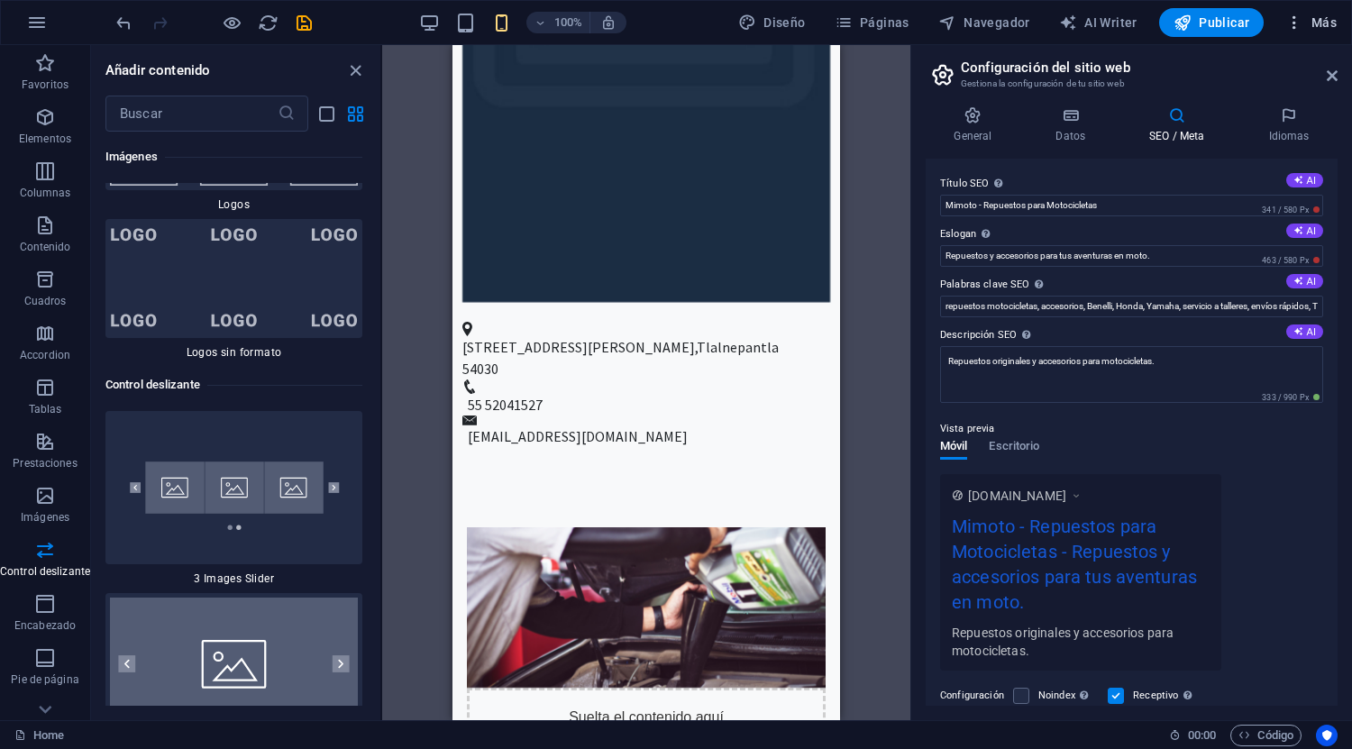
click at [1324, 24] on span "Más" at bounding box center [1310, 23] width 51 height 18
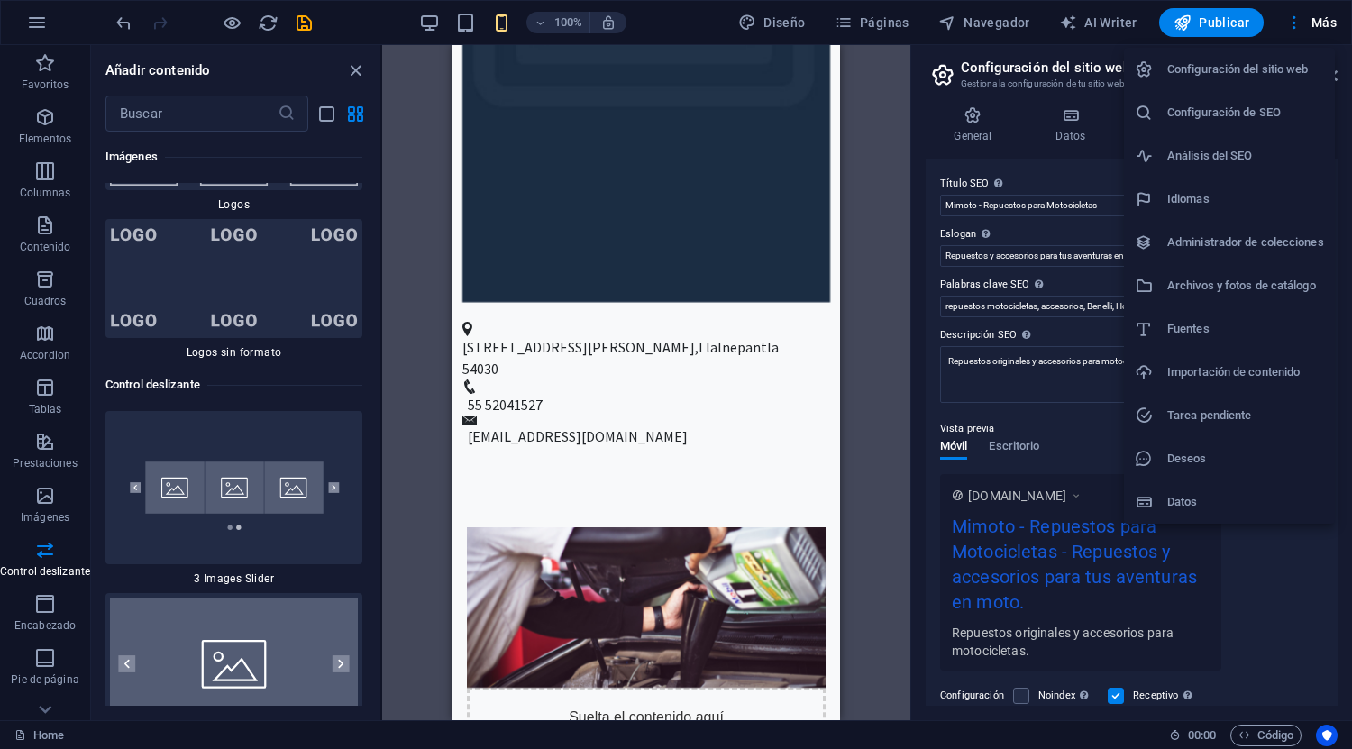
click at [1213, 20] on div at bounding box center [676, 374] width 1352 height 749
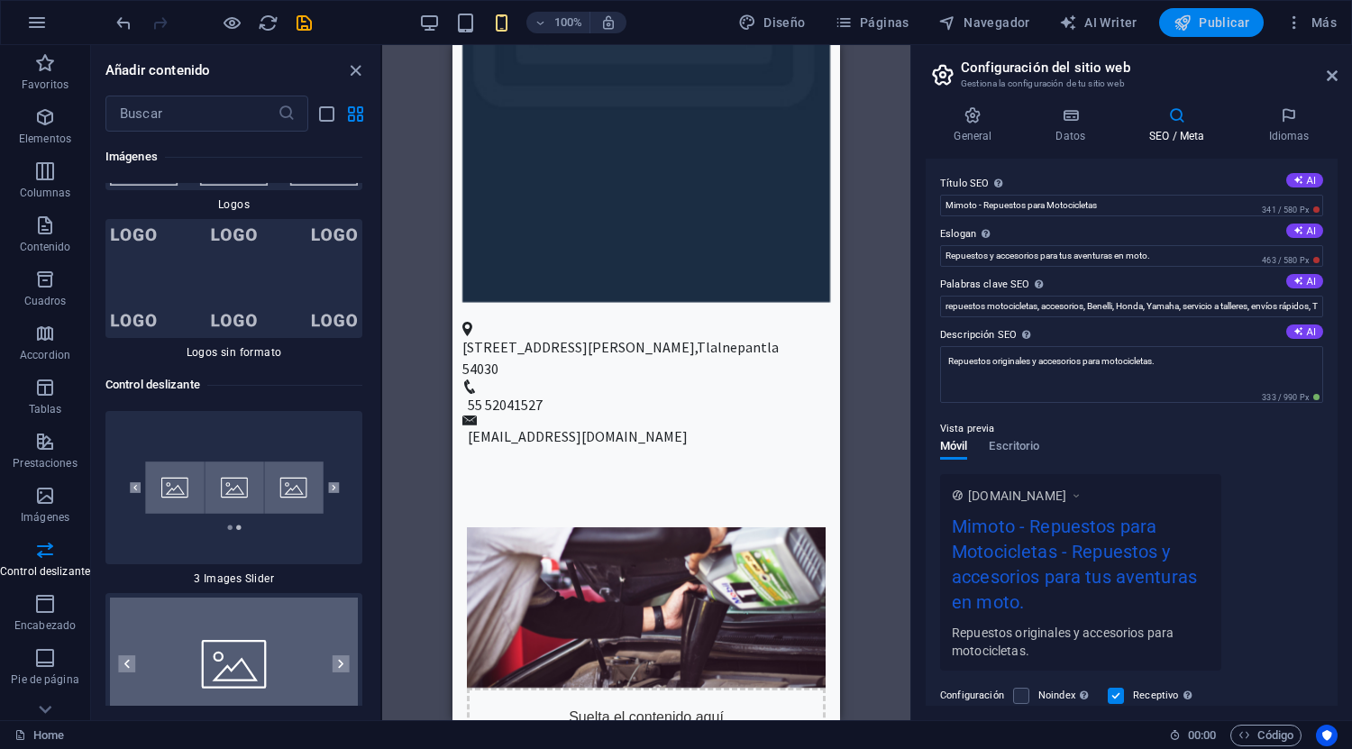
click at [1204, 19] on span "Publicar" at bounding box center [1211, 23] width 77 height 18
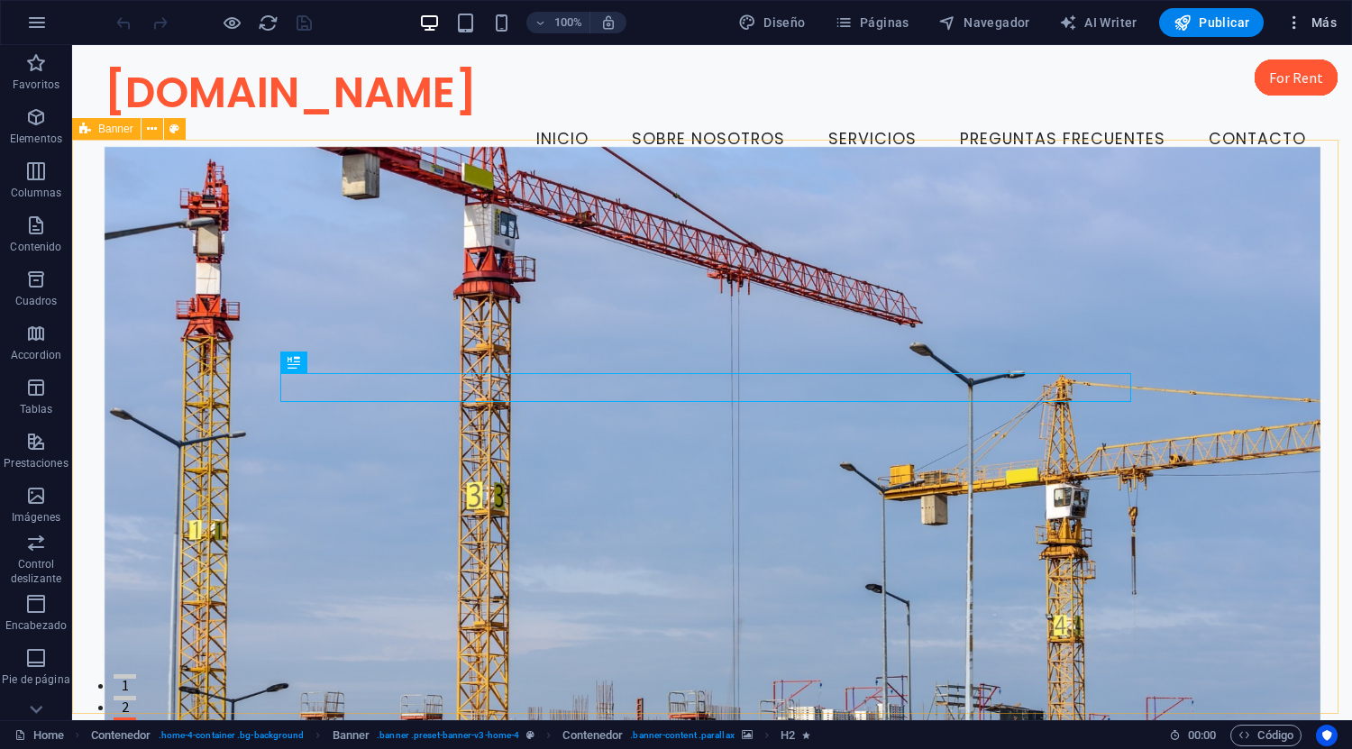
click at [1312, 29] on span "Más" at bounding box center [1310, 23] width 51 height 18
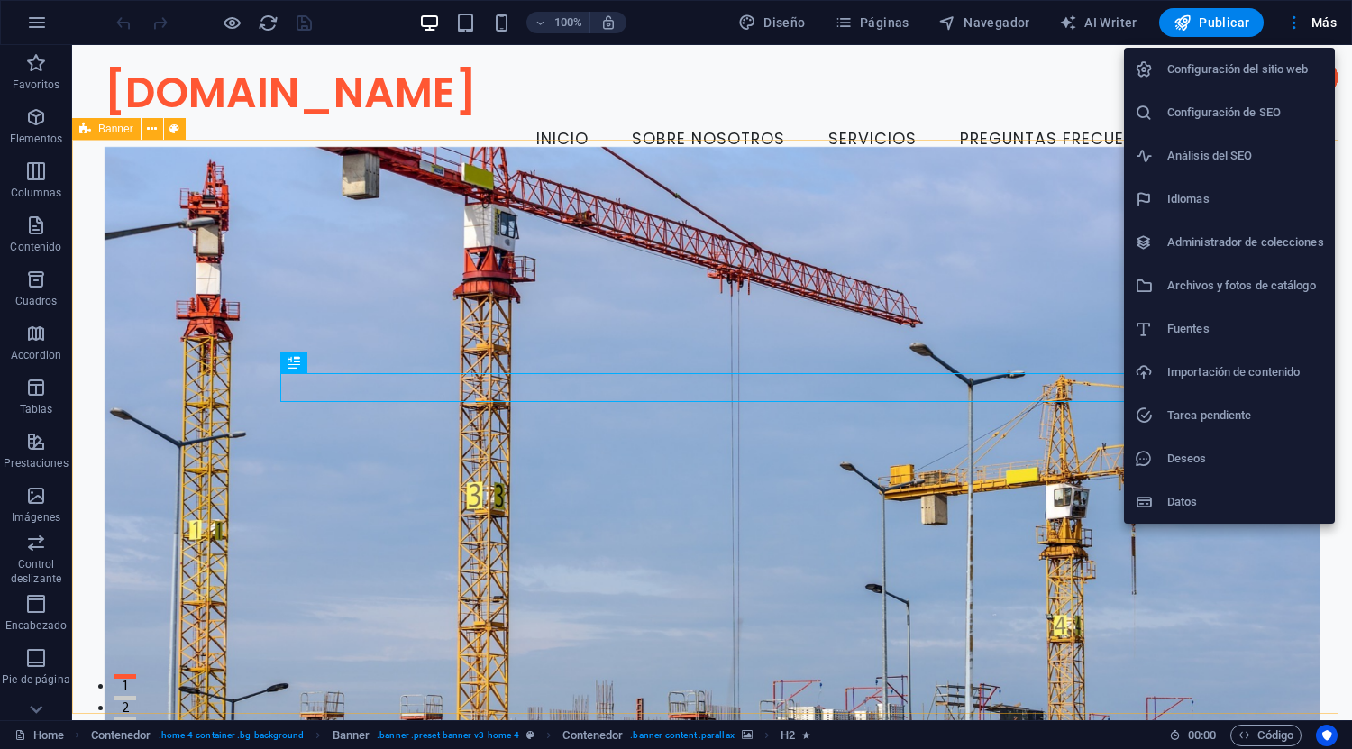
click at [1201, 18] on div at bounding box center [676, 374] width 1352 height 749
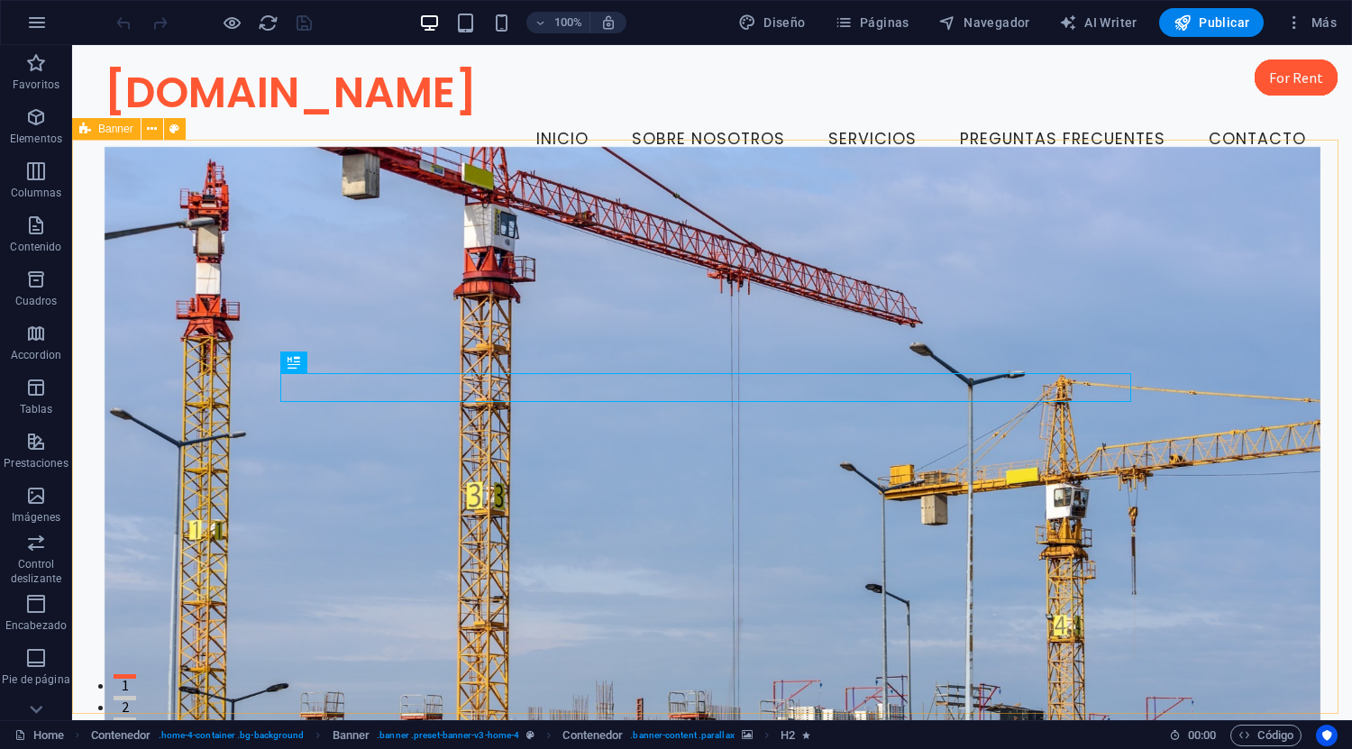
click at [1201, 18] on span "Publicar" at bounding box center [1211, 23] width 77 height 18
